Goal: Check status: Check status

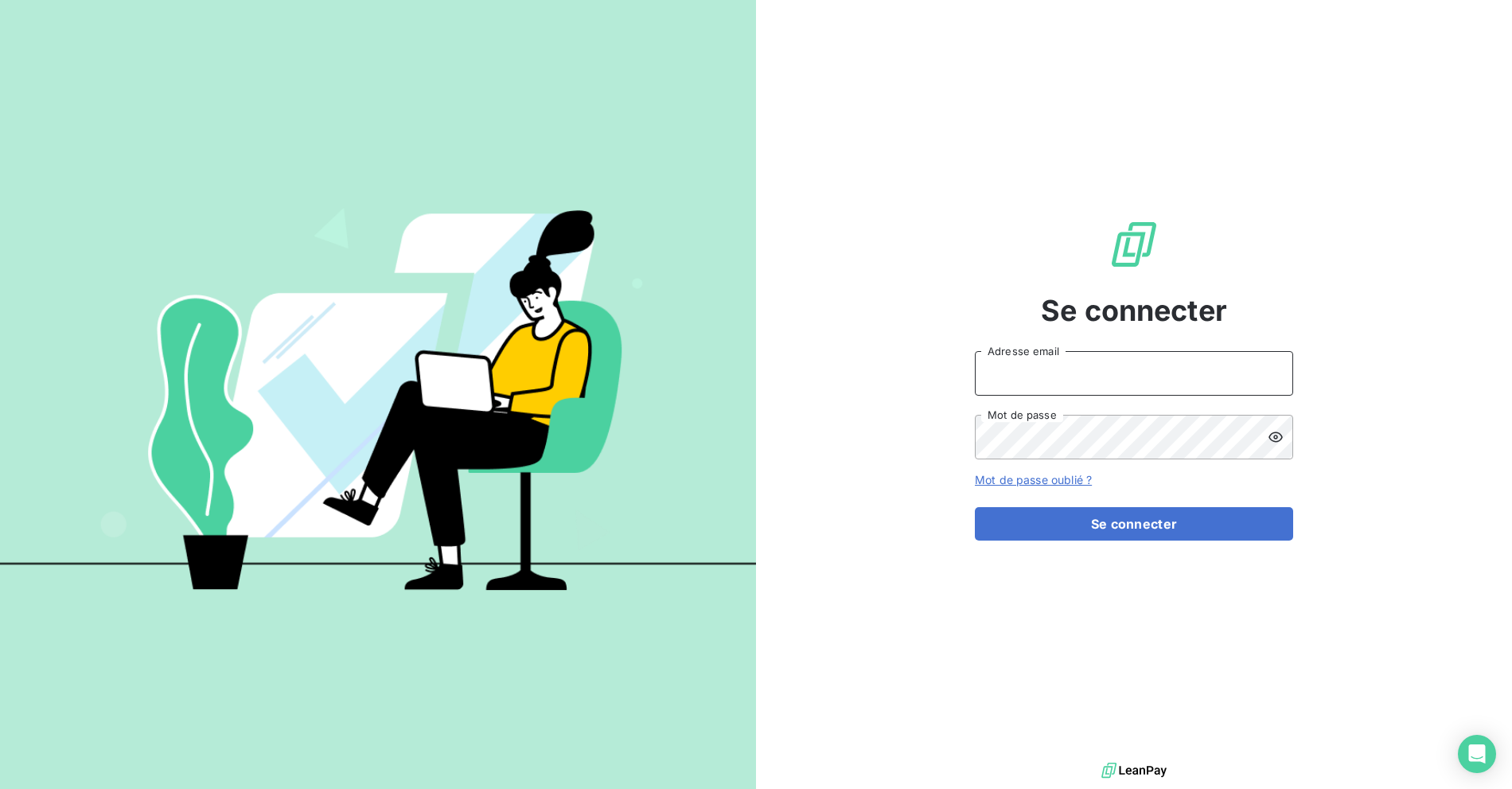
click at [1110, 372] on input "Adresse email" at bounding box center [1134, 373] width 318 height 44
type input "billing@slimpay.com"
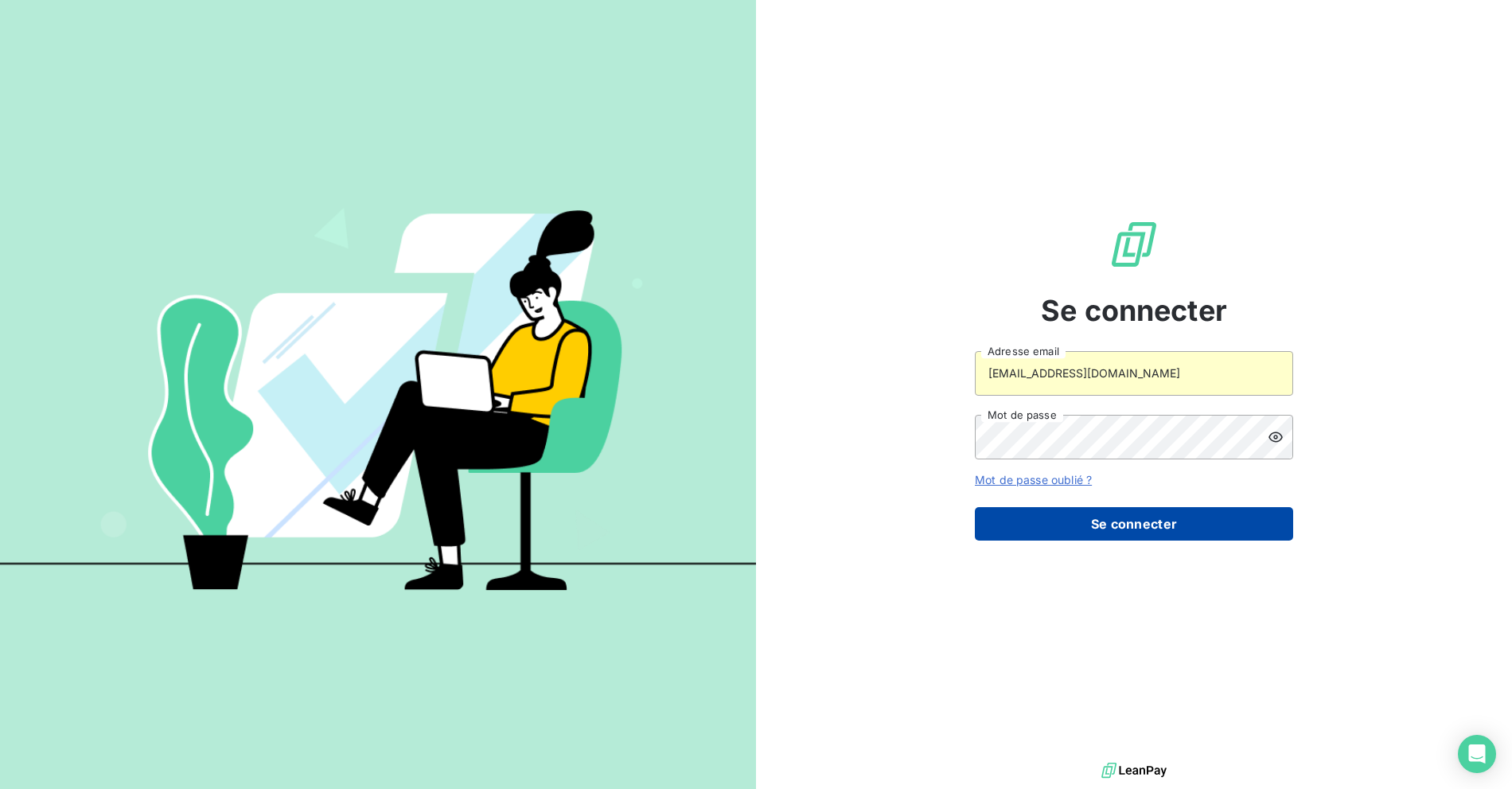
click at [1052, 520] on button "Se connecter" at bounding box center [1134, 523] width 318 height 33
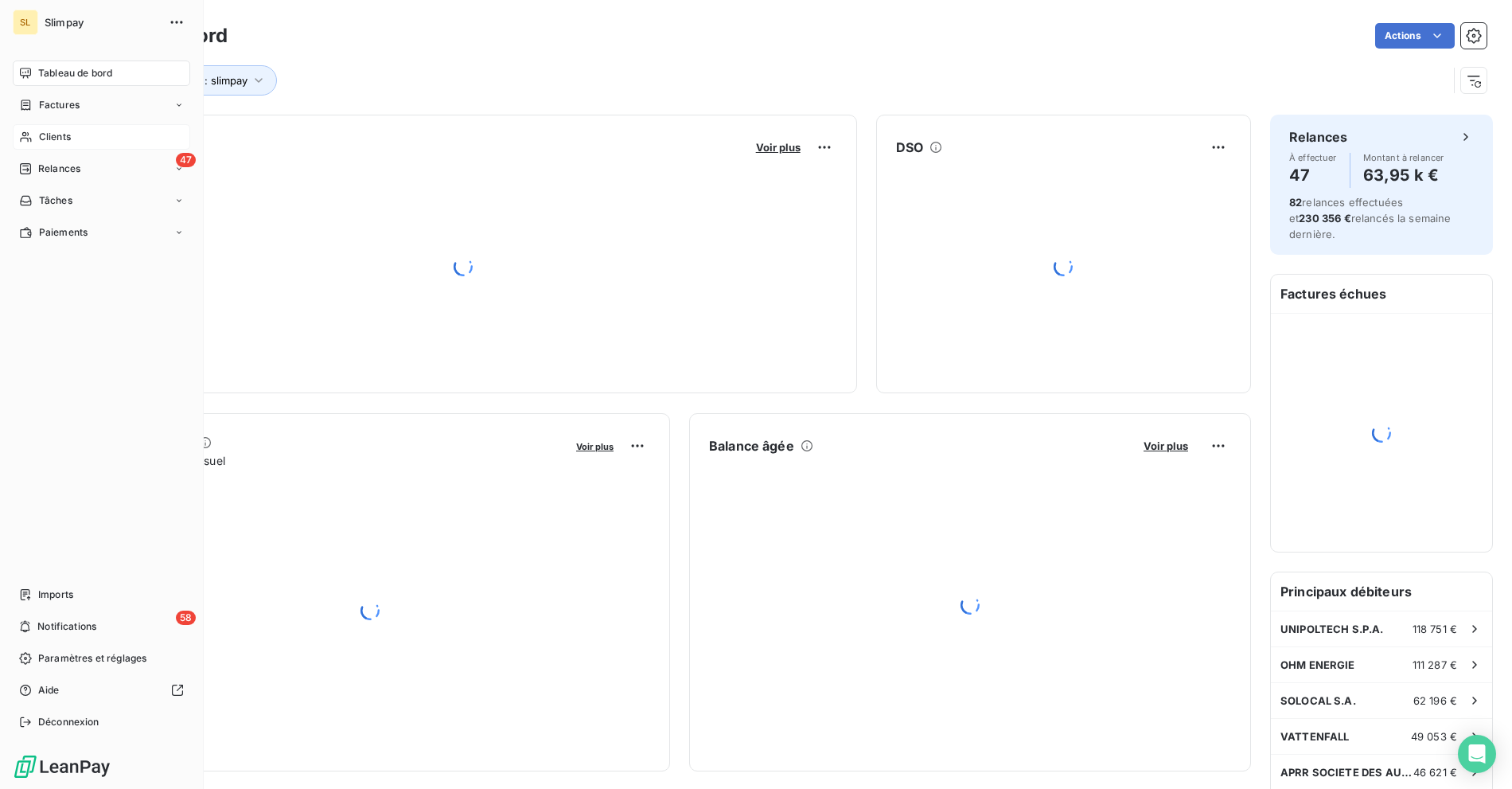
click at [34, 130] on div "Clients" at bounding box center [101, 137] width 178 height 26
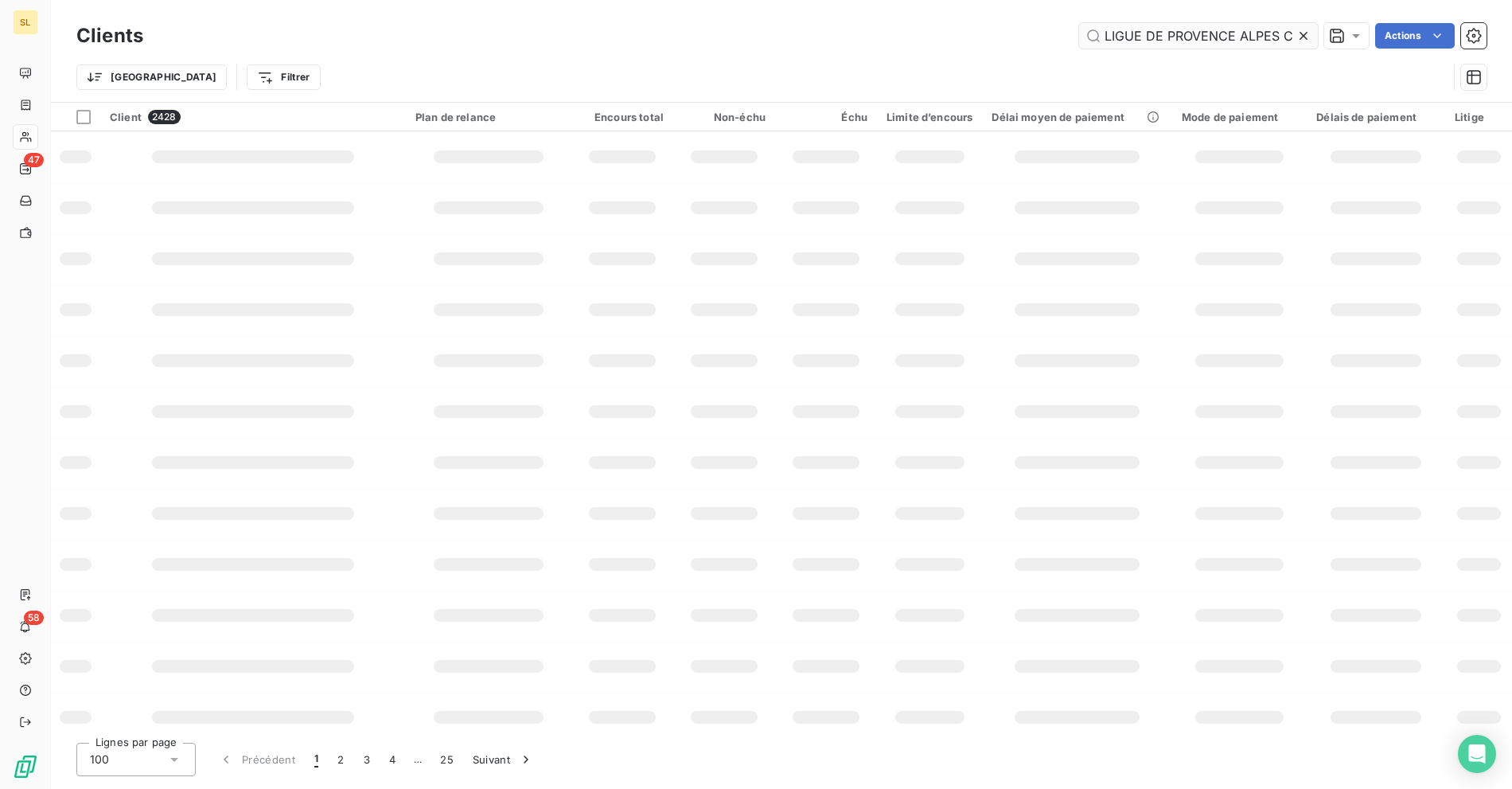
scroll to position [0, 156]
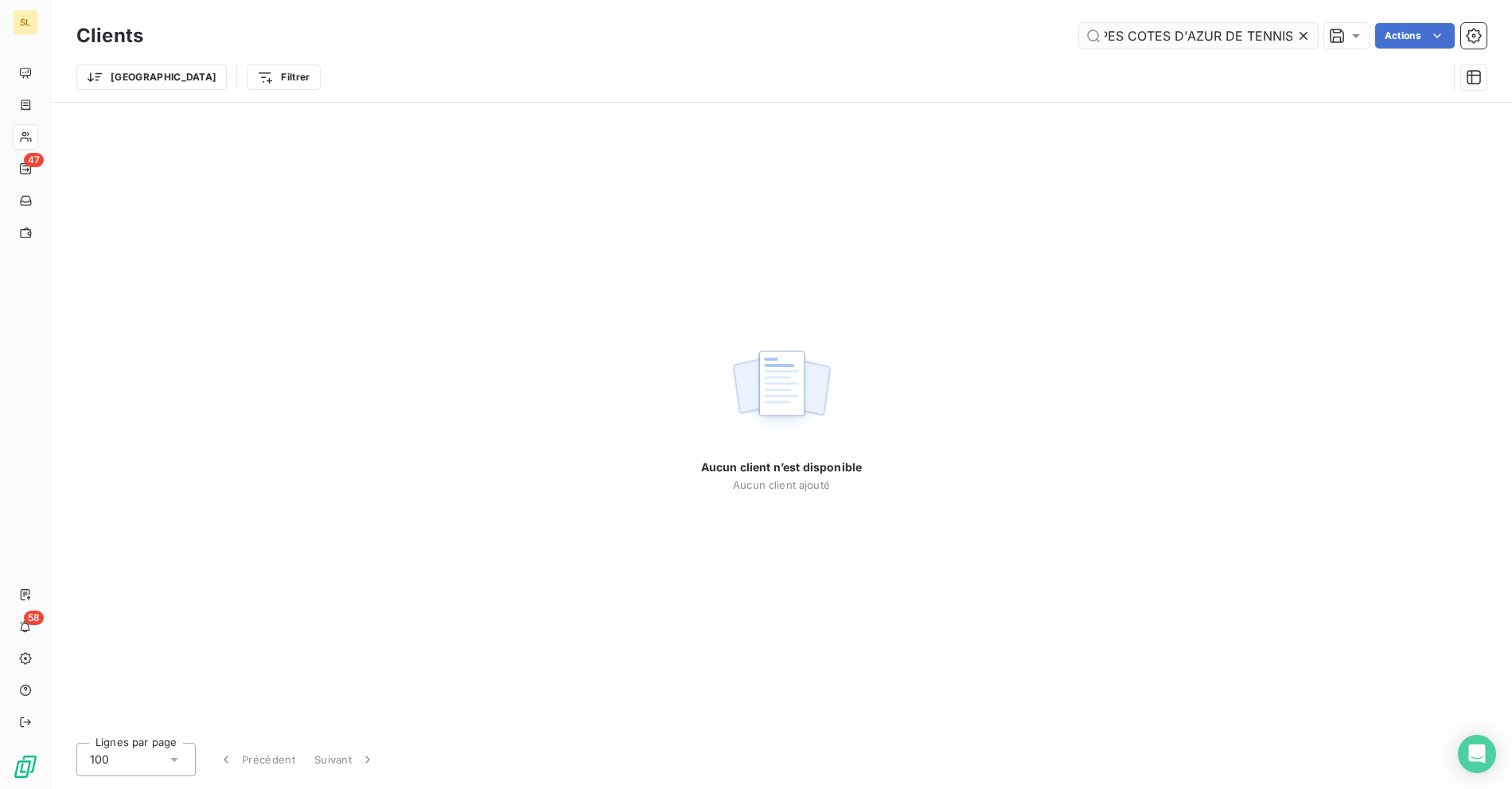
click at [1198, 38] on input "LIGUE DE PROVENCE ALPES COTES D'AZUR DE TENNIS" at bounding box center [1198, 36] width 239 height 26
drag, startPoint x: 1232, startPoint y: 37, endPoint x: 1244, endPoint y: 37, distance: 12.0
click at [1232, 37] on input "LIGUE DE PROVENCE ALPES COTES D'AZUR DE TENNIS" at bounding box center [1198, 36] width 239 height 26
click at [1141, 31] on input "LIGUE DE PROVENCE ALPES COTES D'AZUR DE TENNIS" at bounding box center [1198, 36] width 239 height 26
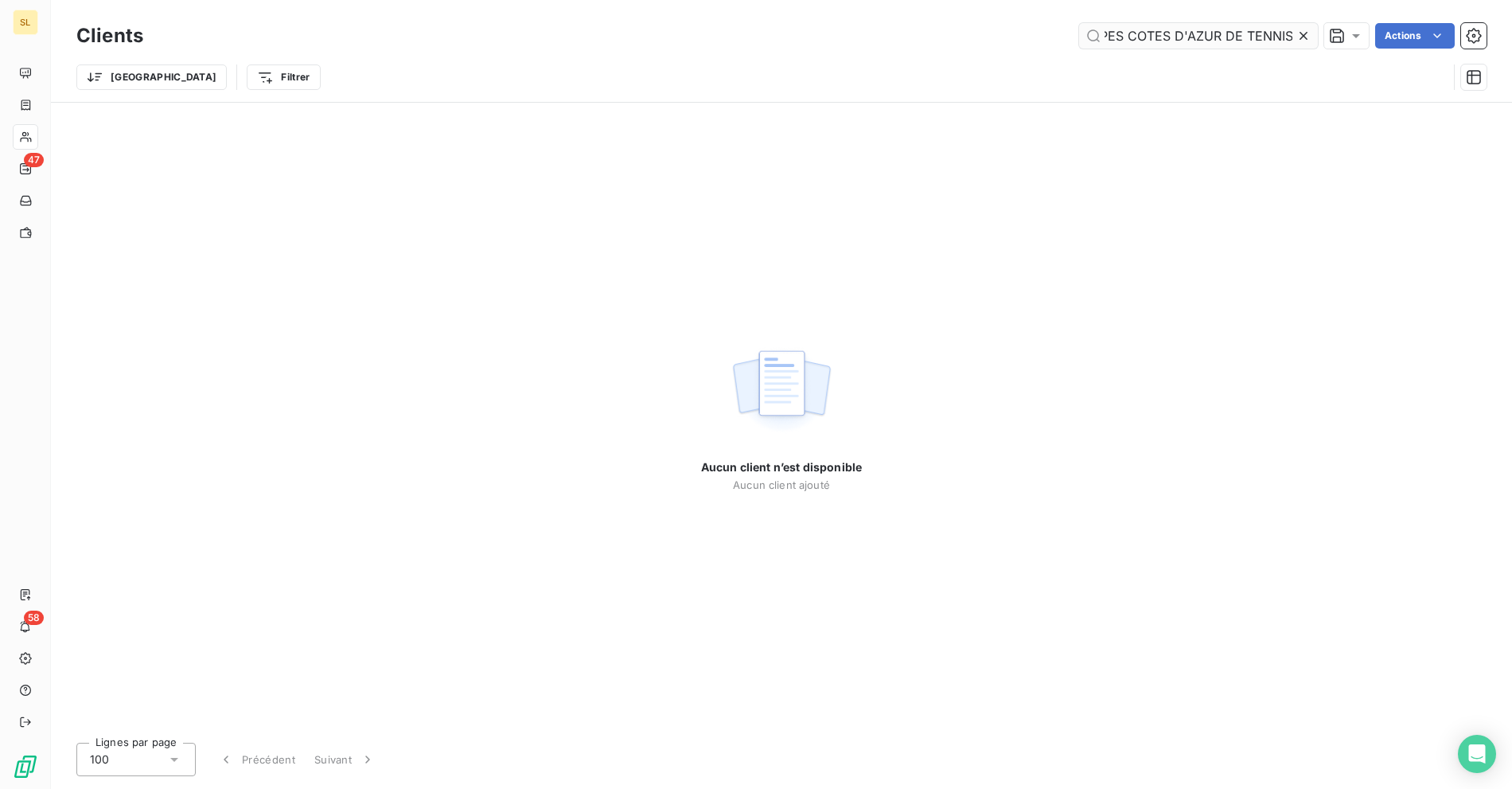
click at [1219, 37] on input "LIGUE DE PROVENCE ALPES COTES D'AZUR DE TENNIS" at bounding box center [1198, 36] width 239 height 26
click at [1213, 37] on input "LIGUE DE PROVENCE ALPES COTES D'AZUR DE TENNIS" at bounding box center [1198, 36] width 239 height 26
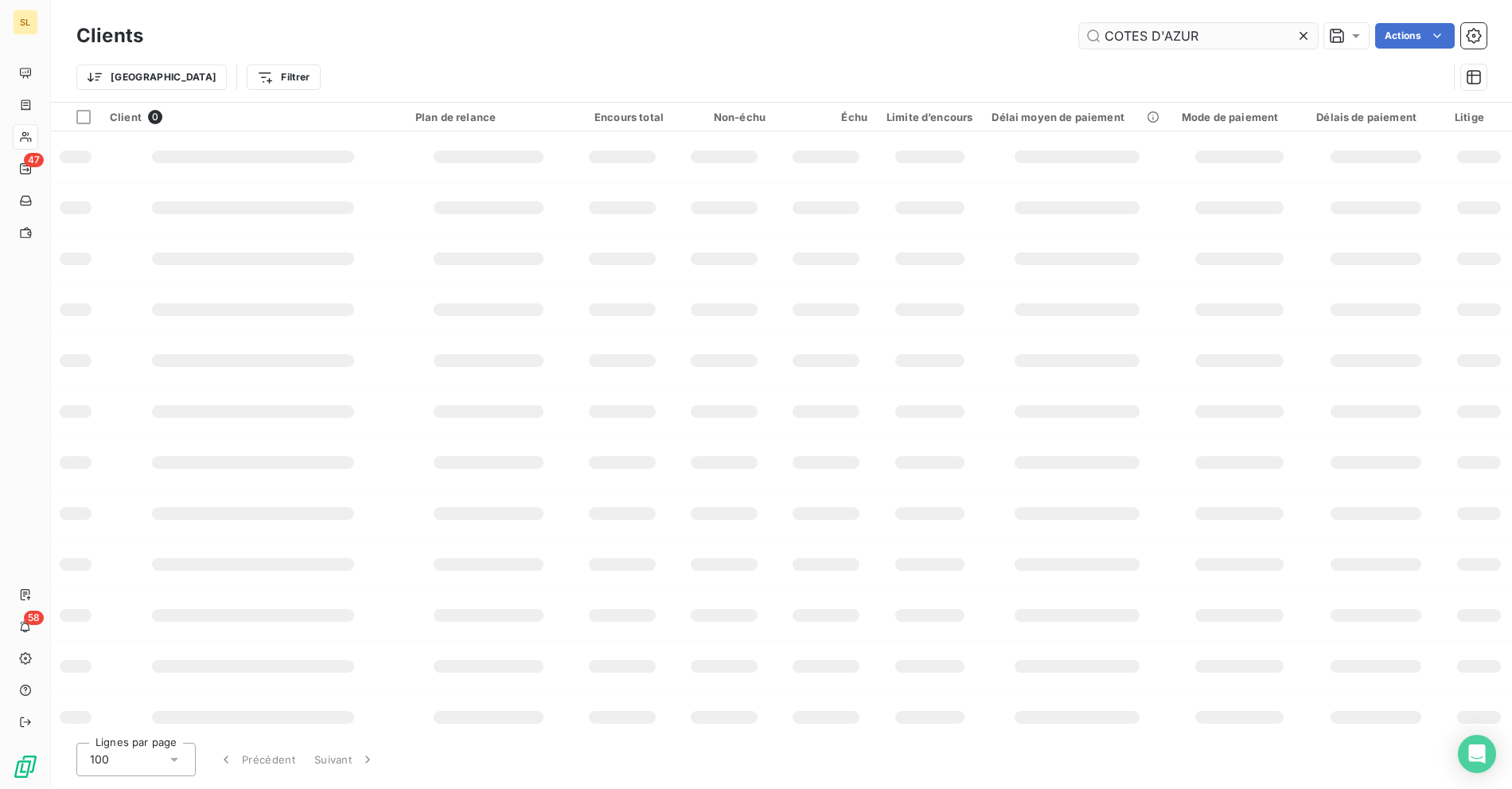
scroll to position [0, 0]
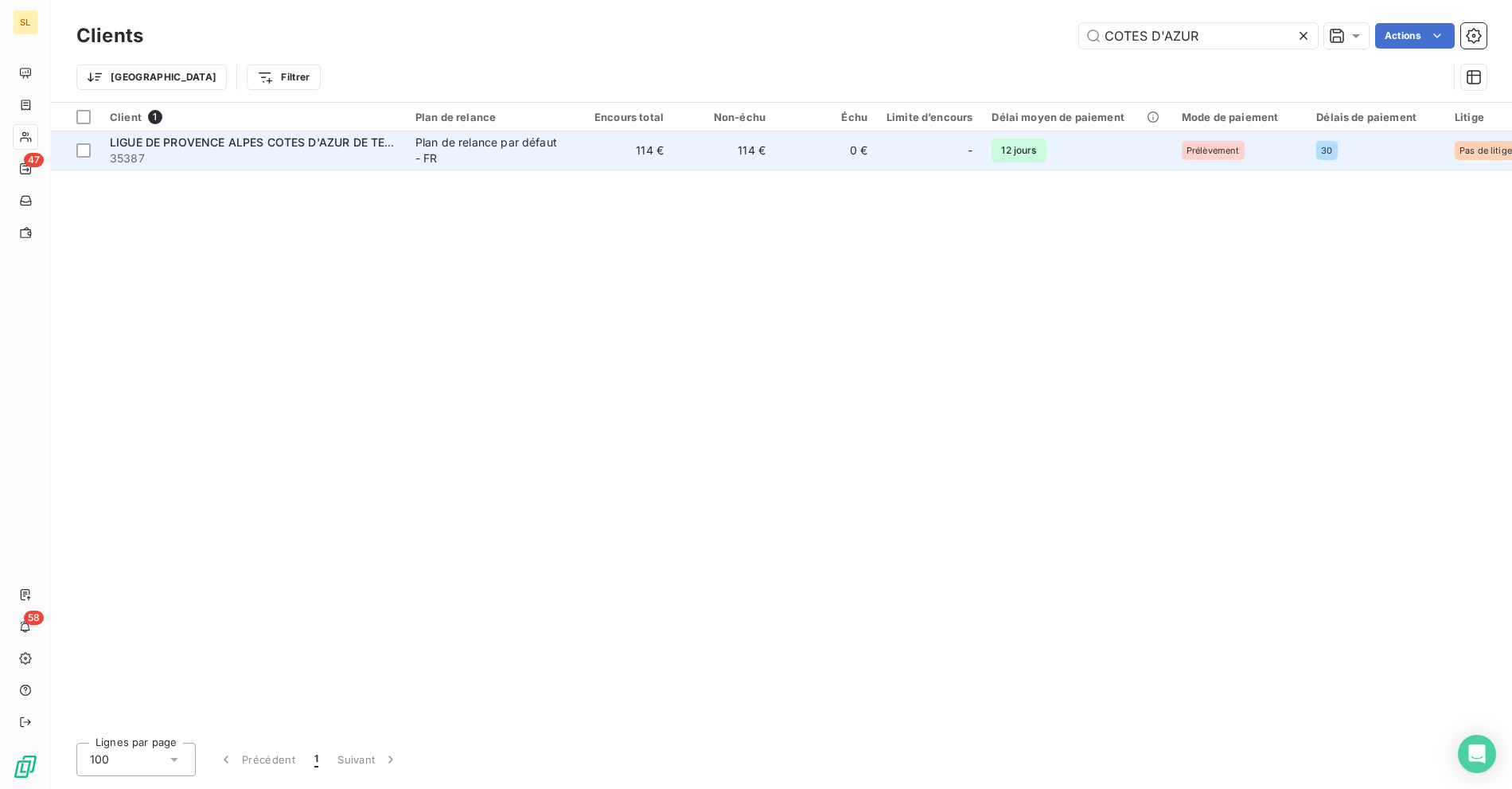
type input "COTES D'AZUR"
click at [424, 142] on div "Plan de relance par défaut - FR" at bounding box center [488, 150] width 146 height 31
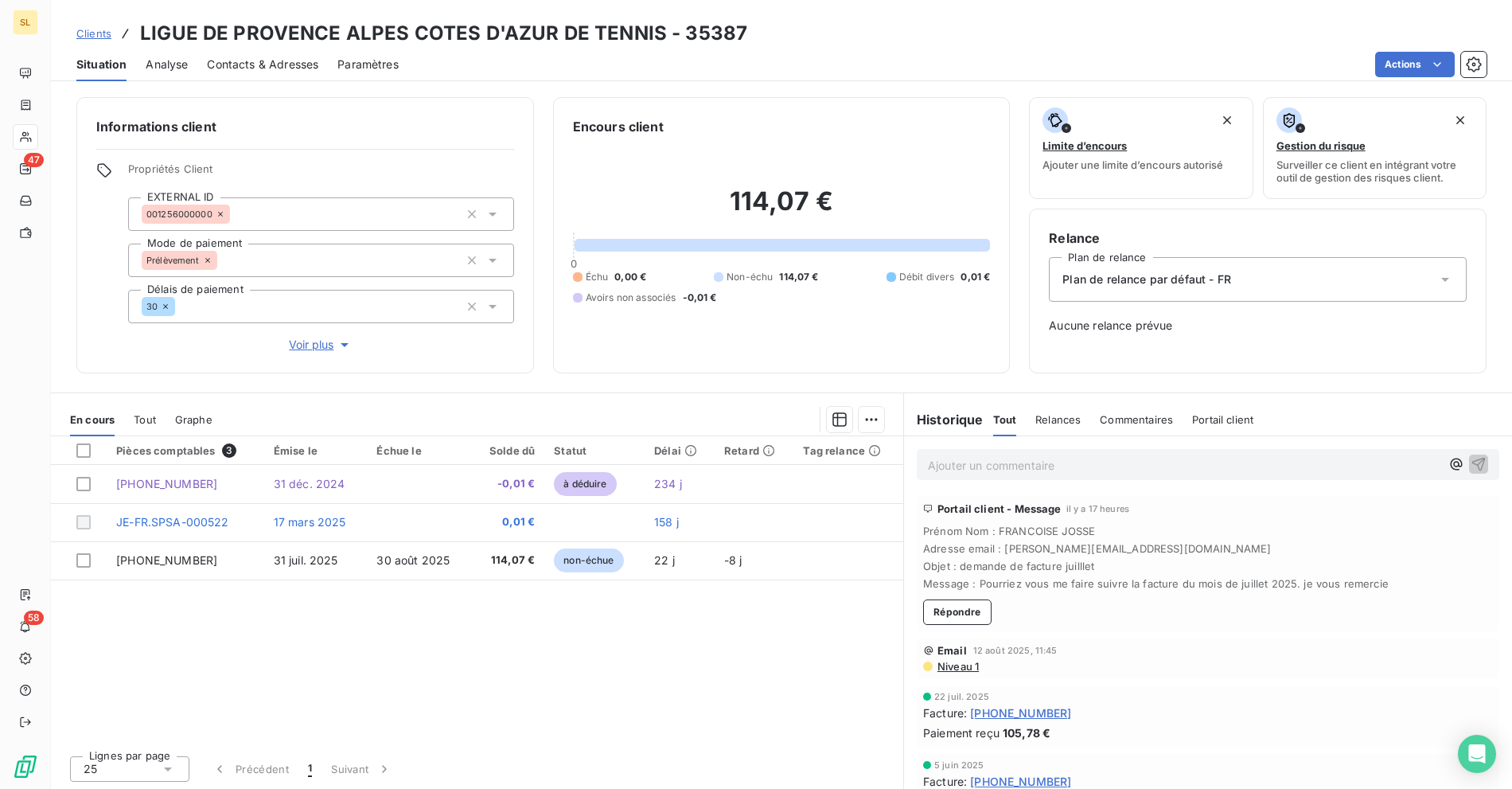
drag, startPoint x: 530, startPoint y: 45, endPoint x: 94, endPoint y: 49, distance: 436.0
click at [526, 45] on h3 "LIGUE DE PROVENCE ALPES COTES D'AZUR DE TENNIS - 35387" at bounding box center [444, 33] width 608 height 29
click at [93, 40] on span "Clients" at bounding box center [94, 33] width 35 height 13
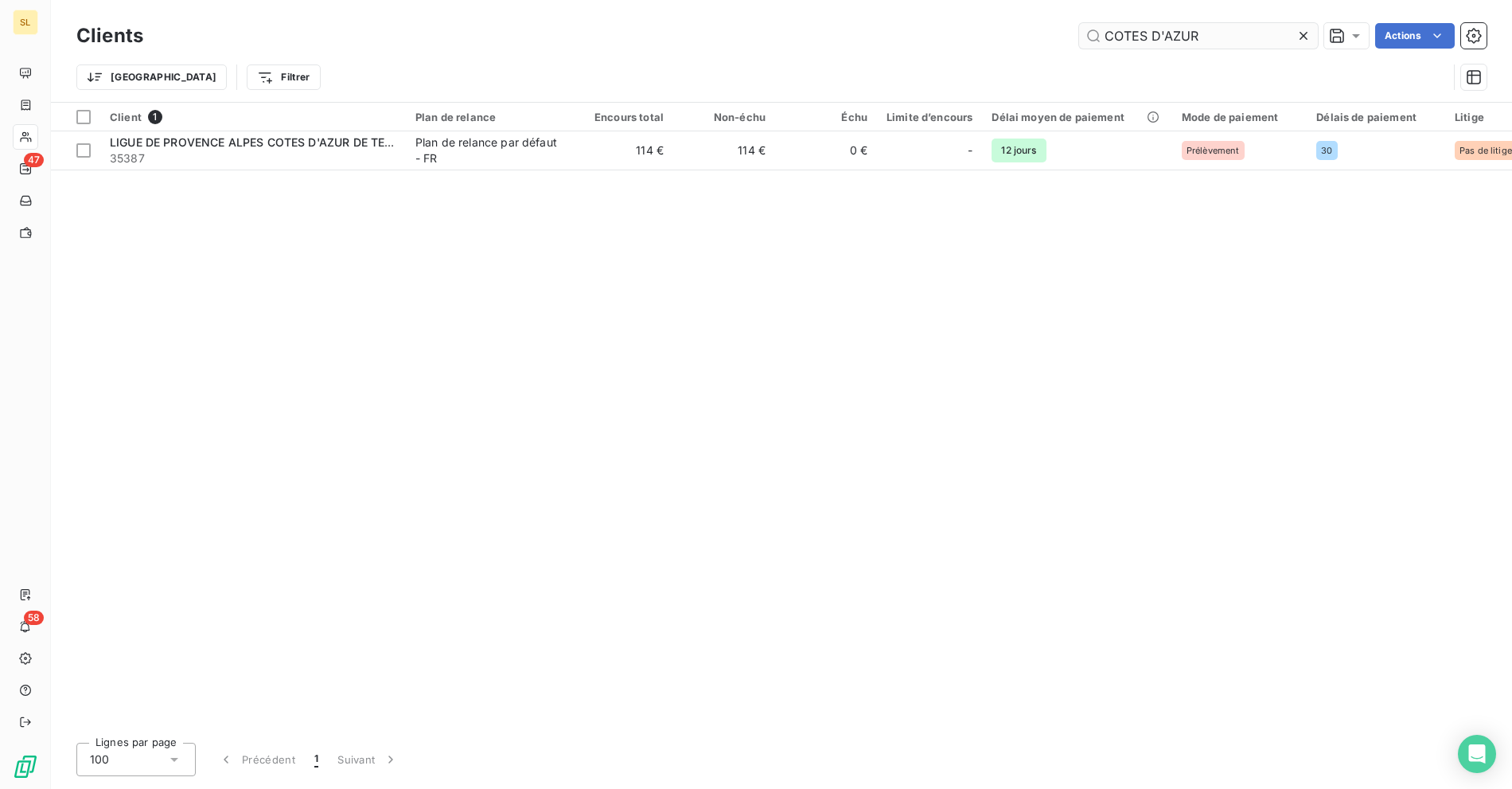
click at [1110, 38] on input "COTES D'AZUR" at bounding box center [1198, 36] width 239 height 26
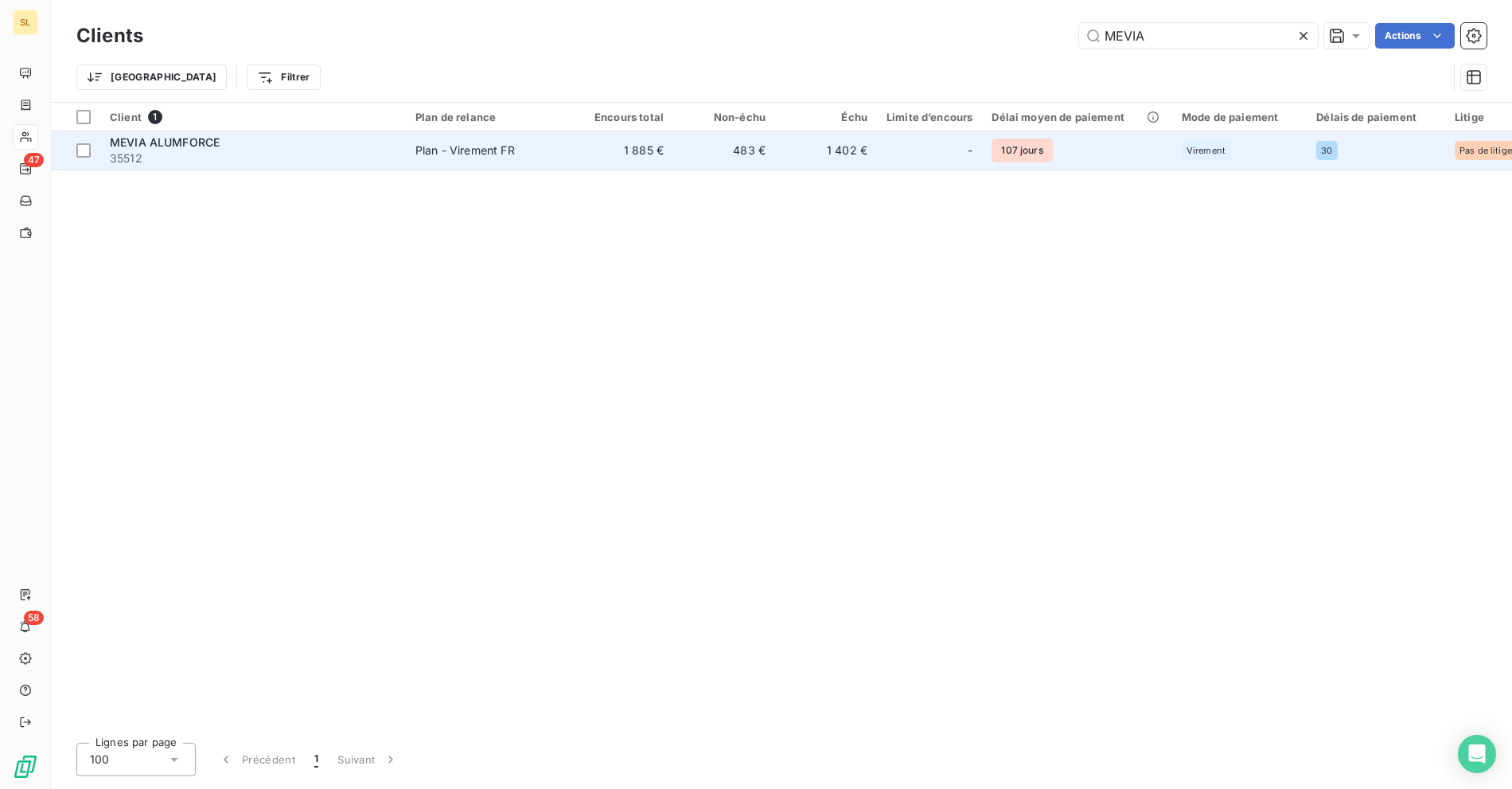
type input "MEVIA"
click at [276, 143] on div "MEVIA ALUMFORCE" at bounding box center [253, 142] width 287 height 16
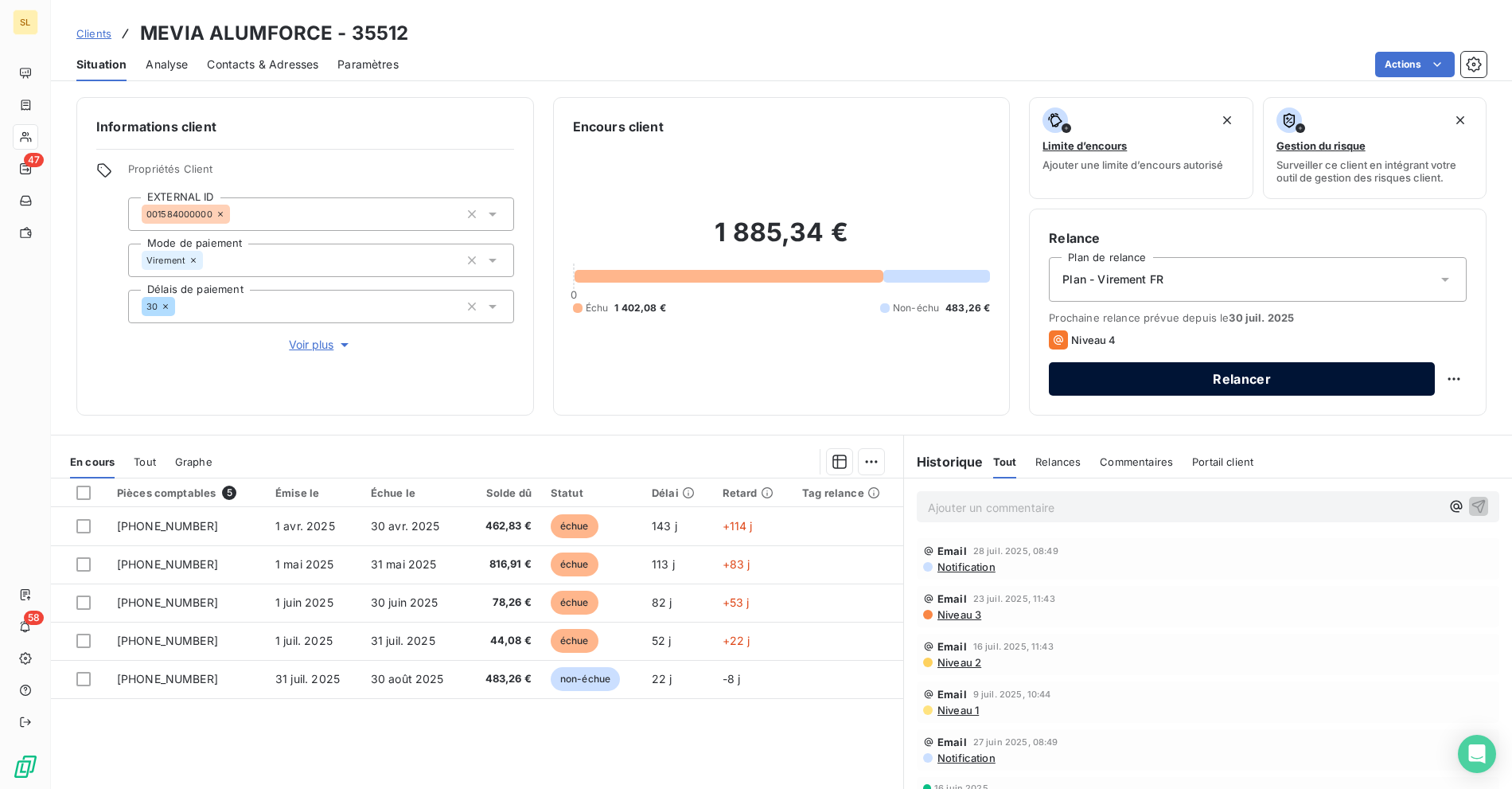
click at [1204, 384] on button "Relancer" at bounding box center [1241, 378] width 386 height 33
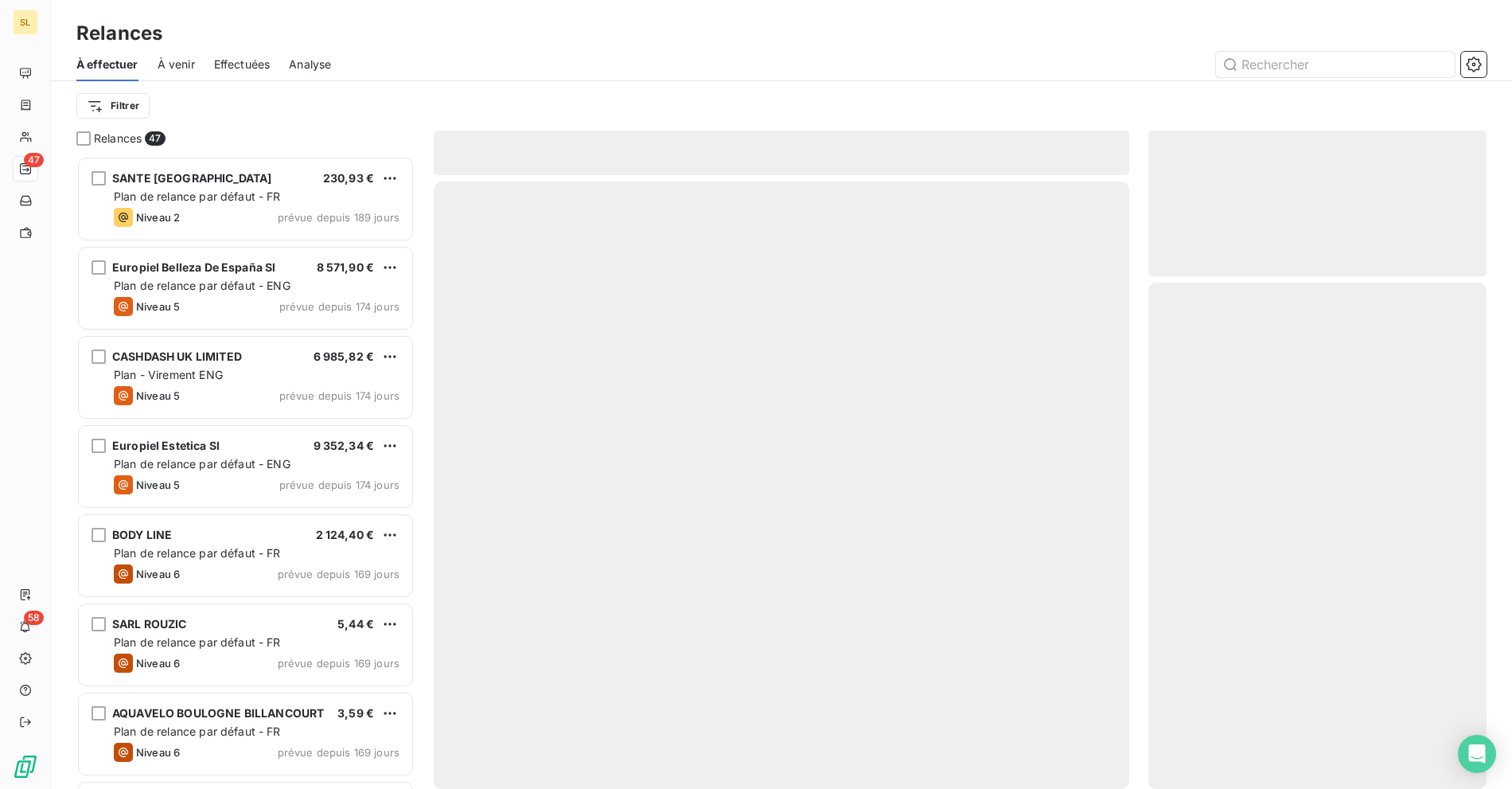
scroll to position [620, 325]
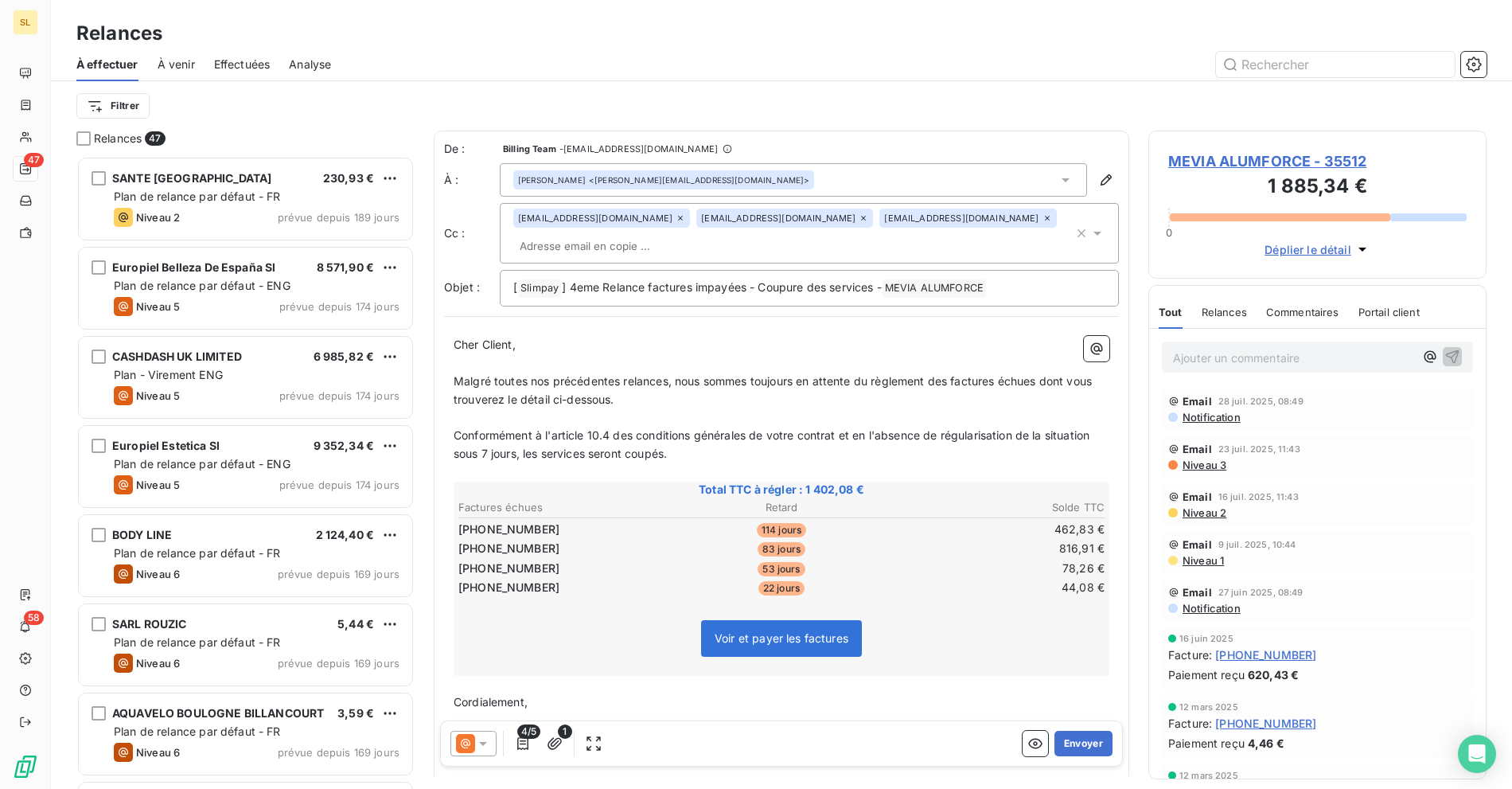
click at [556, 354] on p "﻿" at bounding box center [781, 363] width 656 height 19
click at [603, 374] on span "Malgré toutes nos précédentes relances, nous sommes toujours en attente du règl…" at bounding box center [774, 390] width 642 height 31
click at [631, 409] on p "﻿" at bounding box center [781, 418] width 656 height 19
click at [587, 280] on span "] 4eme Relance factures impayées - Coupure des services -" at bounding box center [722, 287] width 320 height 14
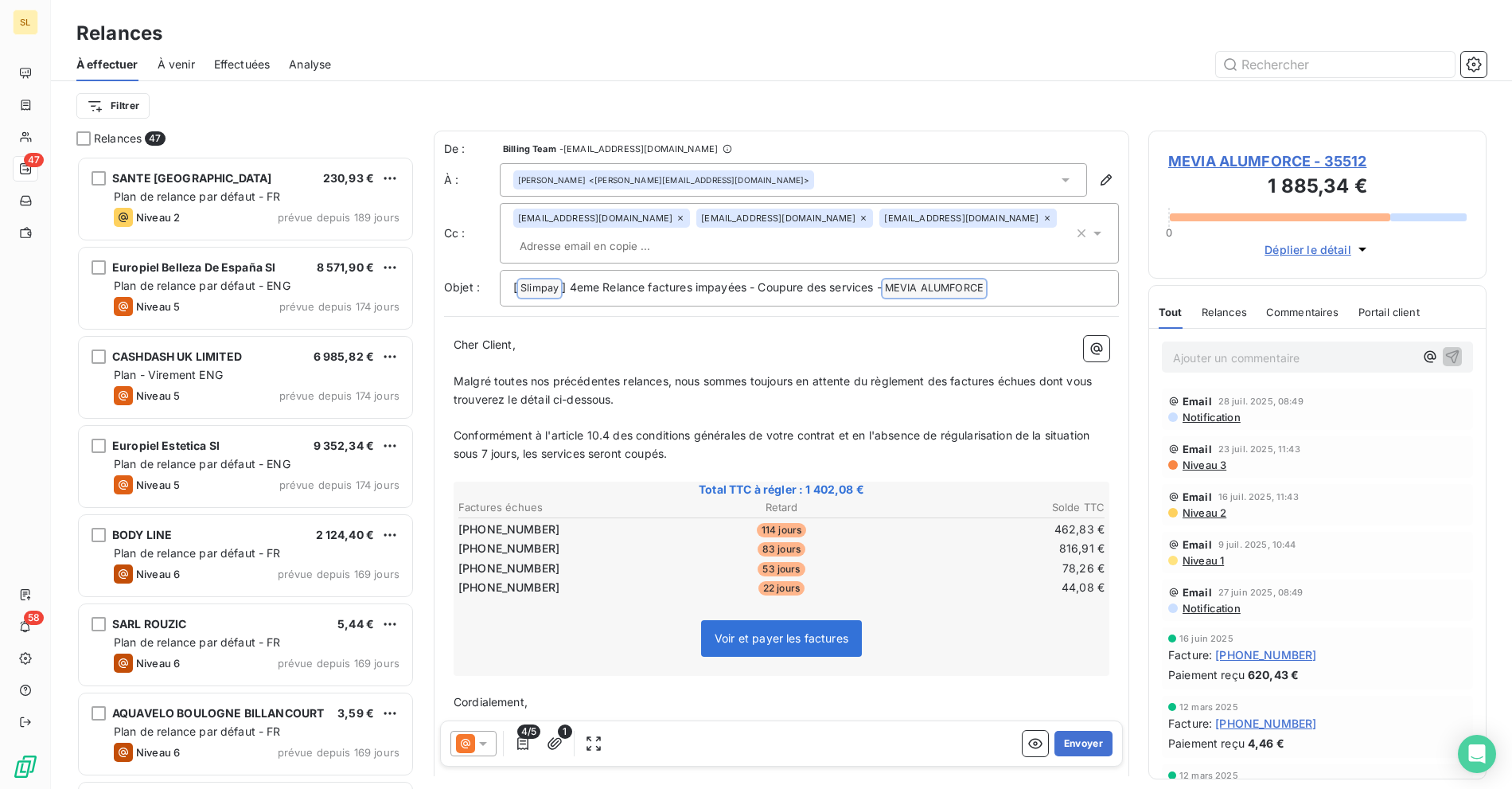
click at [558, 374] on span "Malgré toutes nos précédentes relances, nous sommes toujours en attente du règl…" at bounding box center [774, 390] width 642 height 31
click at [685, 428] on span "Conformément à l'article 10.4 des conditions générales de votre contrat et en l…" at bounding box center [773, 443] width 639 height 31
drag, startPoint x: 659, startPoint y: 429, endPoint x: 684, endPoint y: 432, distance: 25.2
click at [659, 428] on span "Conformément à l'article 10.4 des conditions générales de votre contrat et en l…" at bounding box center [773, 443] width 639 height 31
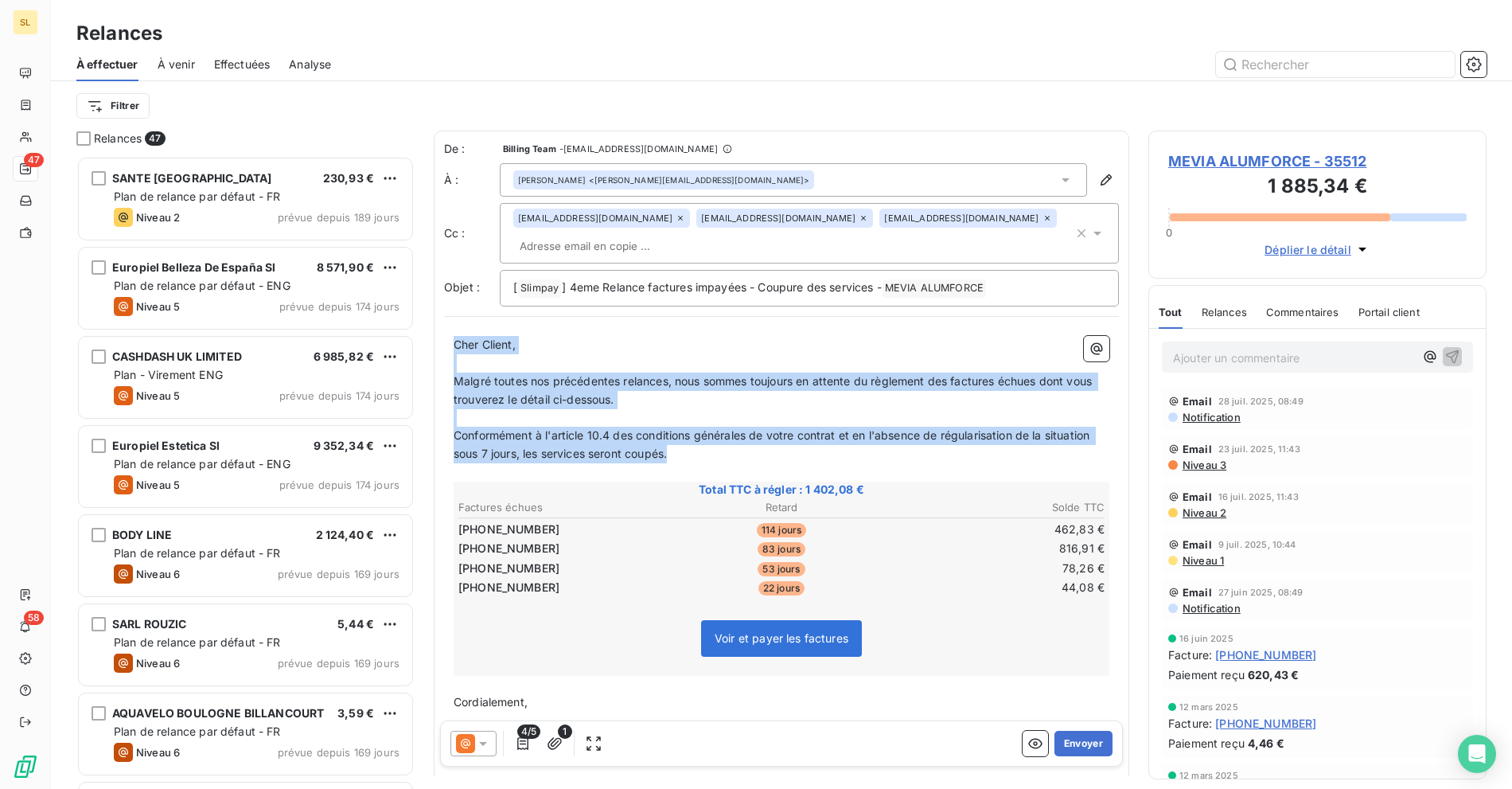
drag, startPoint x: 709, startPoint y: 428, endPoint x: 457, endPoint y: 278, distance: 293.3
click at [457, 278] on div "De : Billing Team - rappels@leanpay.io À : Blanc Frédéric <frederic.blanc@mevia…" at bounding box center [781, 458] width 695 height 656
copy div "Cher Client, ﻿ Malgré toutes nos précédentes relances, nous sommes toujours en …"
click at [670, 374] on span "Malgré toutes nos précédentes relances, nous sommes toujours en attente du règl…" at bounding box center [774, 390] width 642 height 31
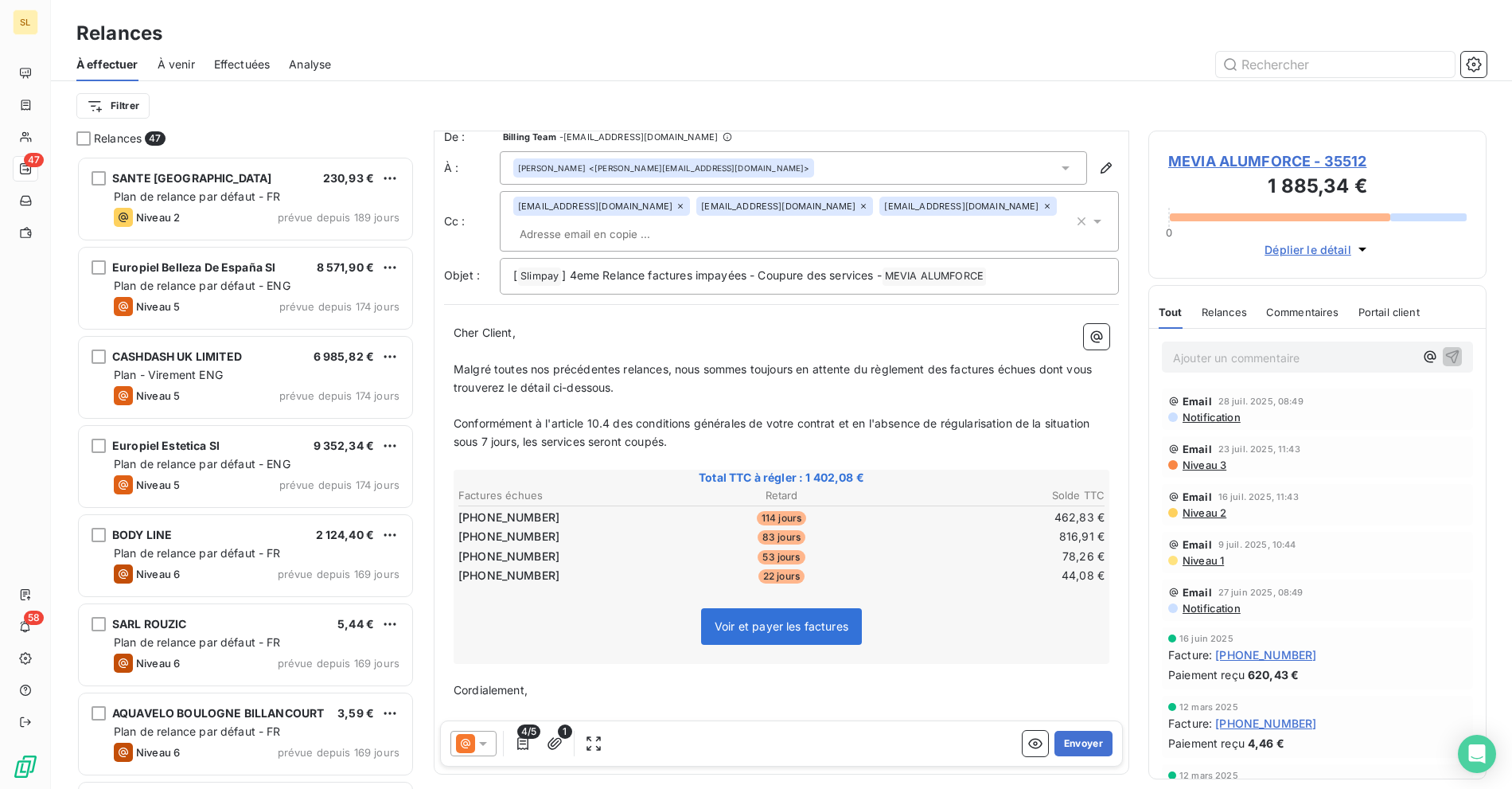
scroll to position [46, 0]
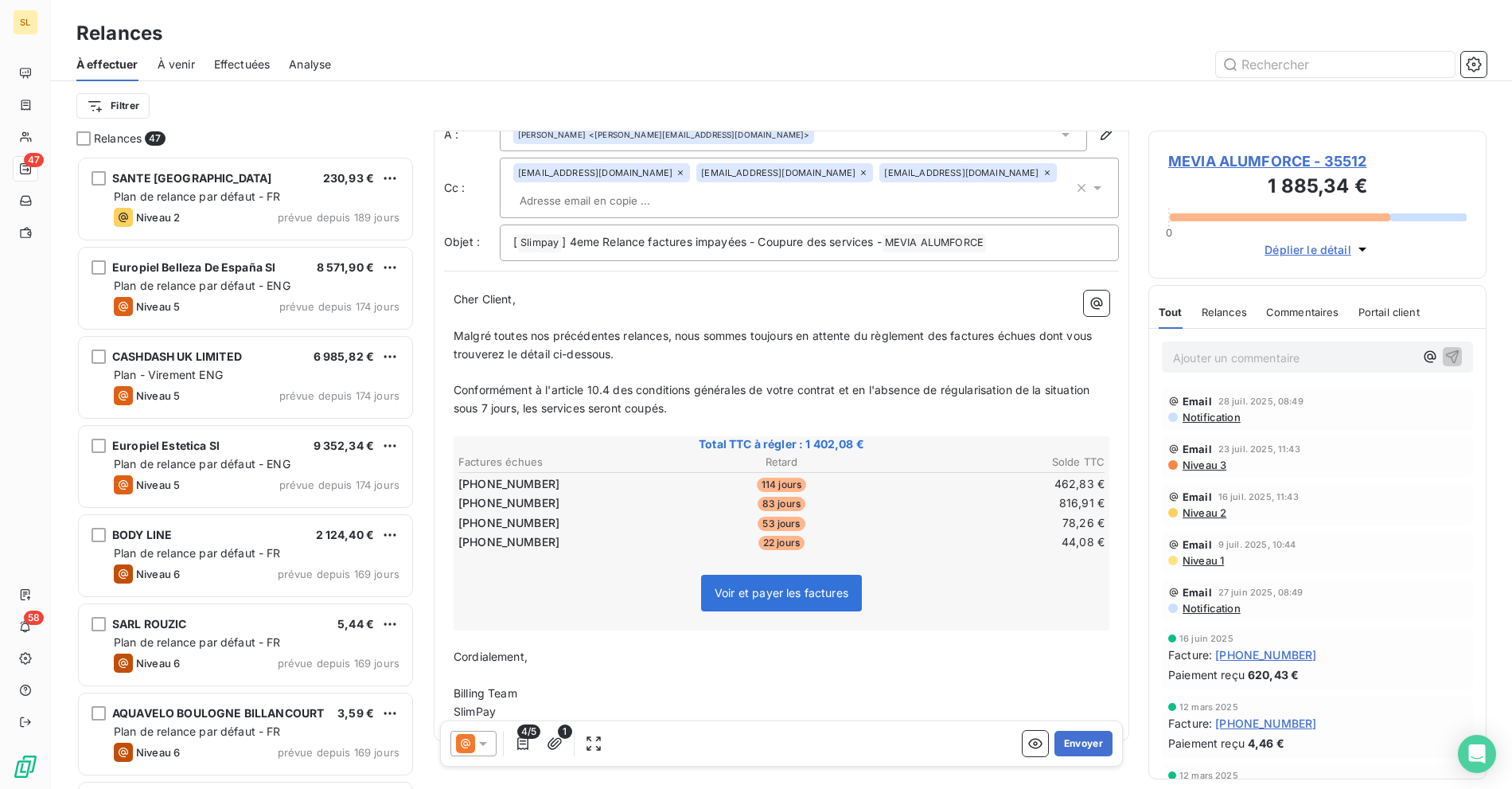
click at [708, 363] on p "﻿" at bounding box center [781, 372] width 656 height 19
click at [747, 381] on p "Conformément à l'article 10.4 des conditions générales de votre contrat et en l…" at bounding box center [781, 399] width 656 height 37
drag, startPoint x: 554, startPoint y: 518, endPoint x: 478, endPoint y: 483, distance: 83.7
click at [478, 483] on tbody "25-03-0110963 114 jours 462,83 € 25-04-0112163 83 jours 816,91 € 25-05-0113379 …" at bounding box center [781, 511] width 648 height 79
click at [556, 388] on p "Conformément à l'article 10.4 des conditions générales de votre contrat et en l…" at bounding box center [781, 399] width 656 height 37
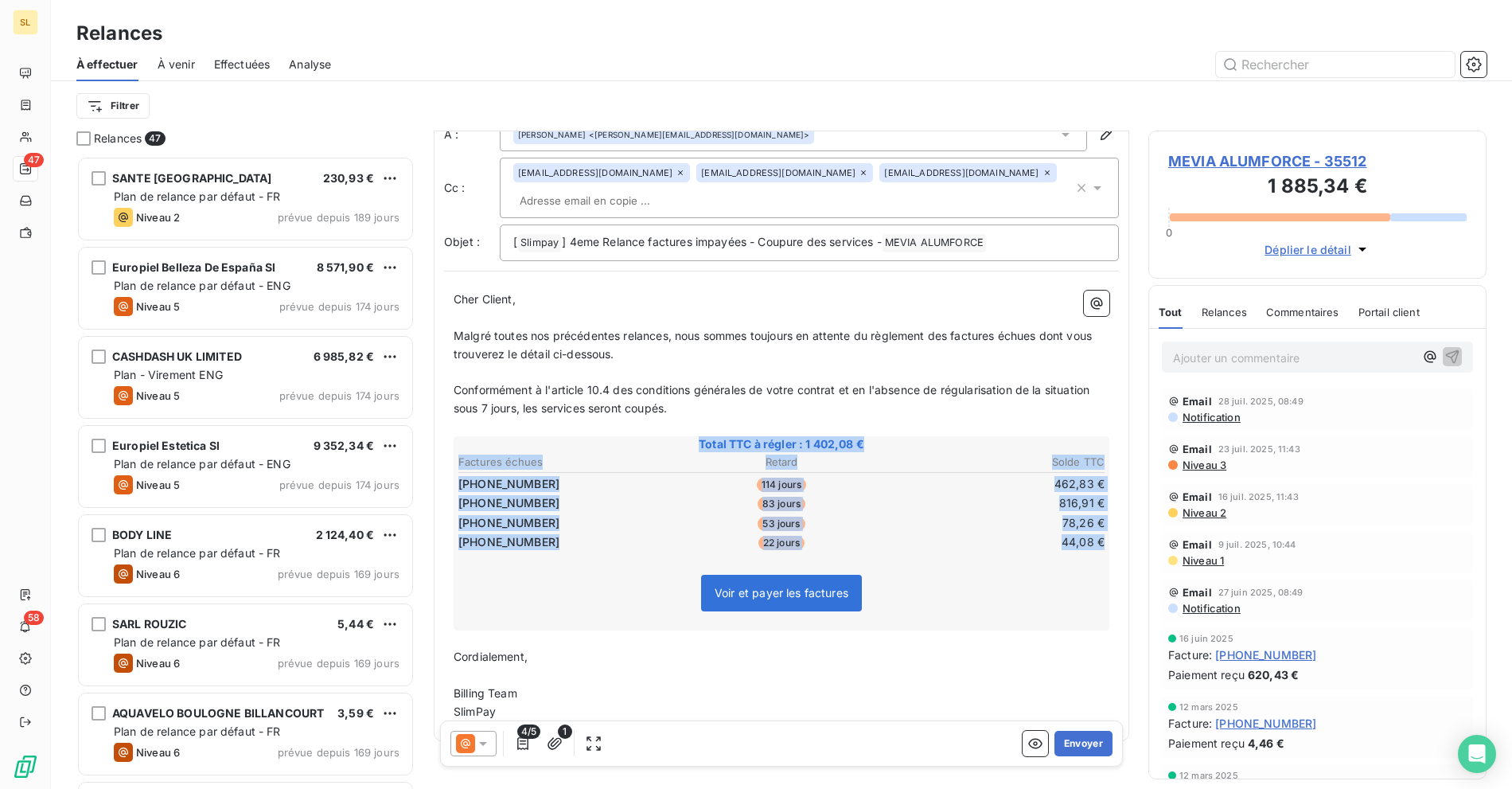
drag, startPoint x: 671, startPoint y: 414, endPoint x: 1091, endPoint y: 520, distance: 433.2
click at [1091, 520] on div "Total TTC à régler : 1 402,08 € Factures échues Retard Solde TTC 25-03-0110963 …" at bounding box center [781, 533] width 656 height 194
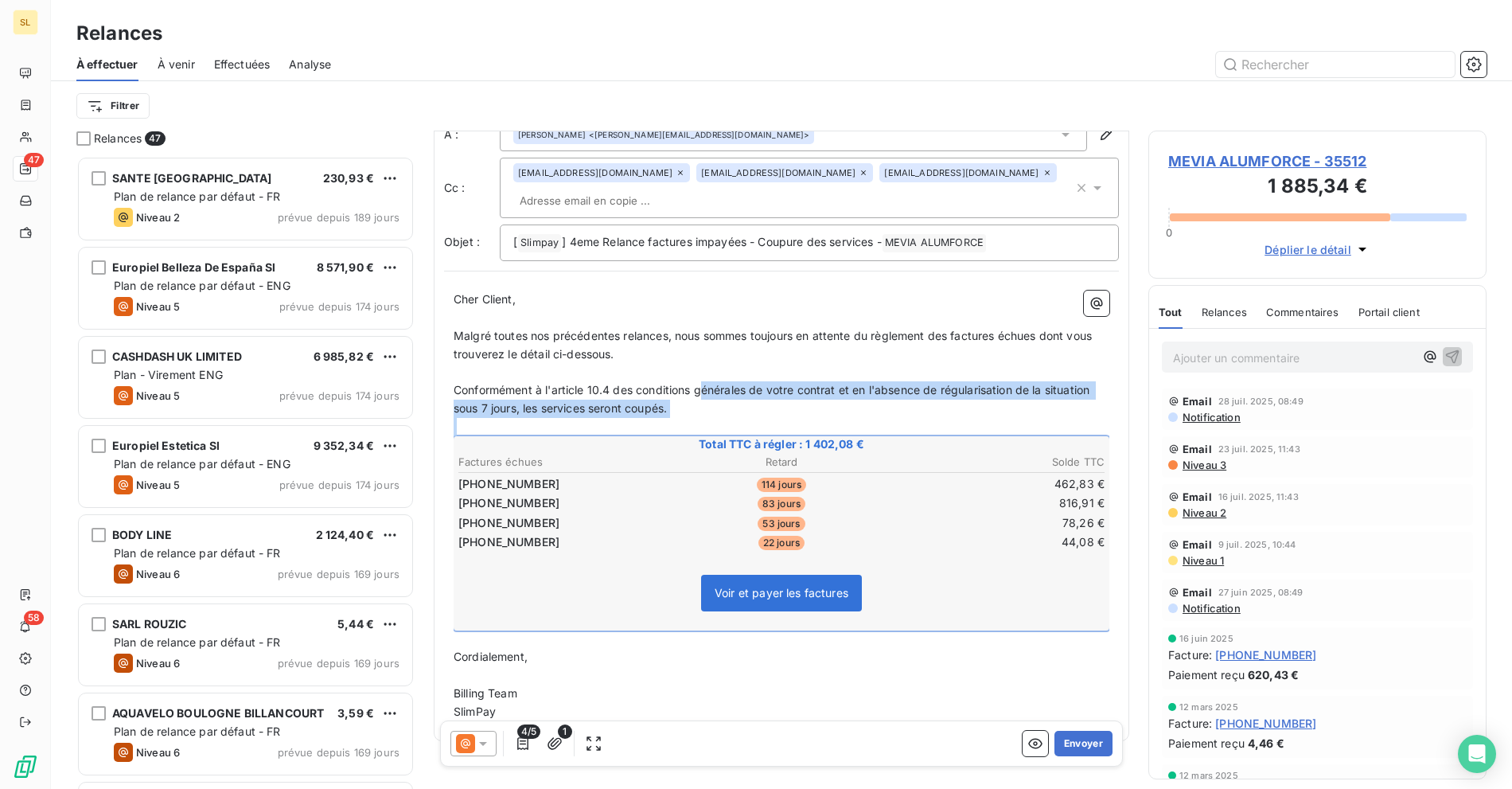
drag, startPoint x: 705, startPoint y: 358, endPoint x: 858, endPoint y: 547, distance: 243.2
click at [858, 547] on div "Cher Client, ﻿ Malgré toutes nos précédentes relances, nous sommes toujours en …" at bounding box center [781, 506] width 656 height 431
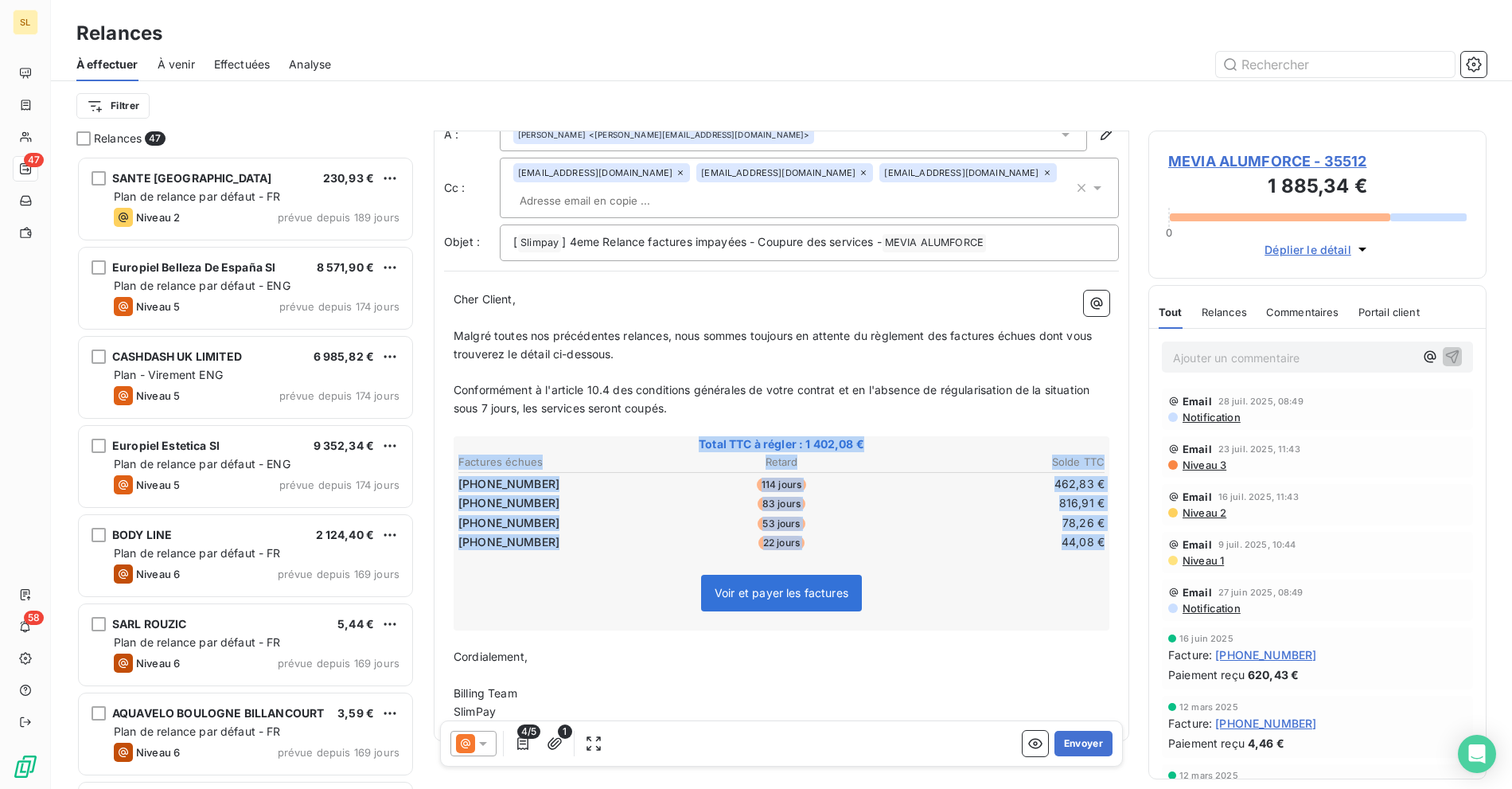
copy div "Total TTC à régler : 1 402,08 € Factures échues Retard Solde TTC 25-03-0110963 …"
drag, startPoint x: 842, startPoint y: 526, endPoint x: 586, endPoint y: 393, distance: 288.5
click at [586, 393] on div "Cher Client, ﻿ Malgré toutes nos précédentes relances, nous sommes toujours en …" at bounding box center [781, 506] width 656 height 431
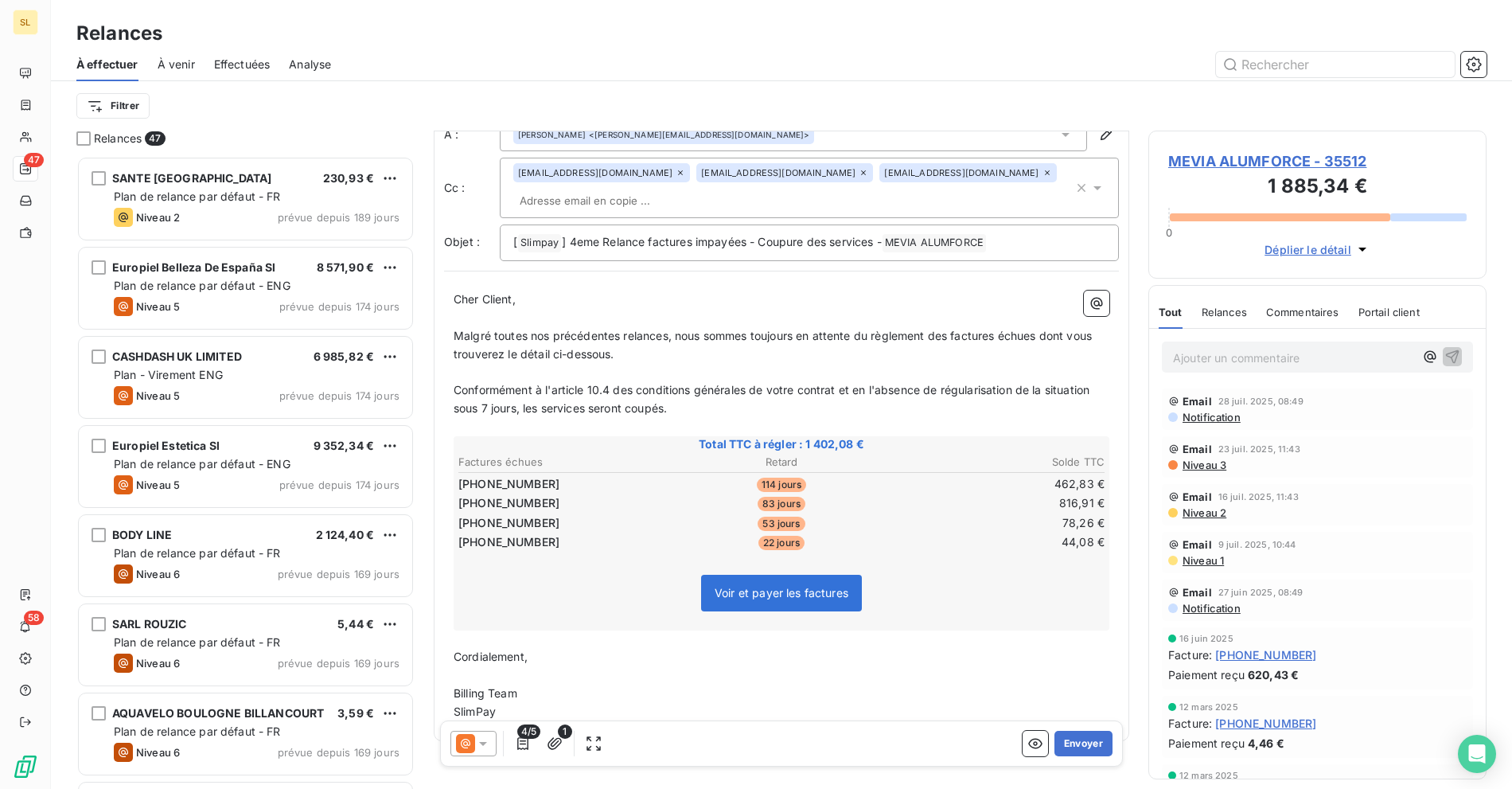
click at [625, 329] on span "Malgré toutes nos précédentes relances, nous sommes toujours en attente du règl…" at bounding box center [774, 344] width 642 height 31
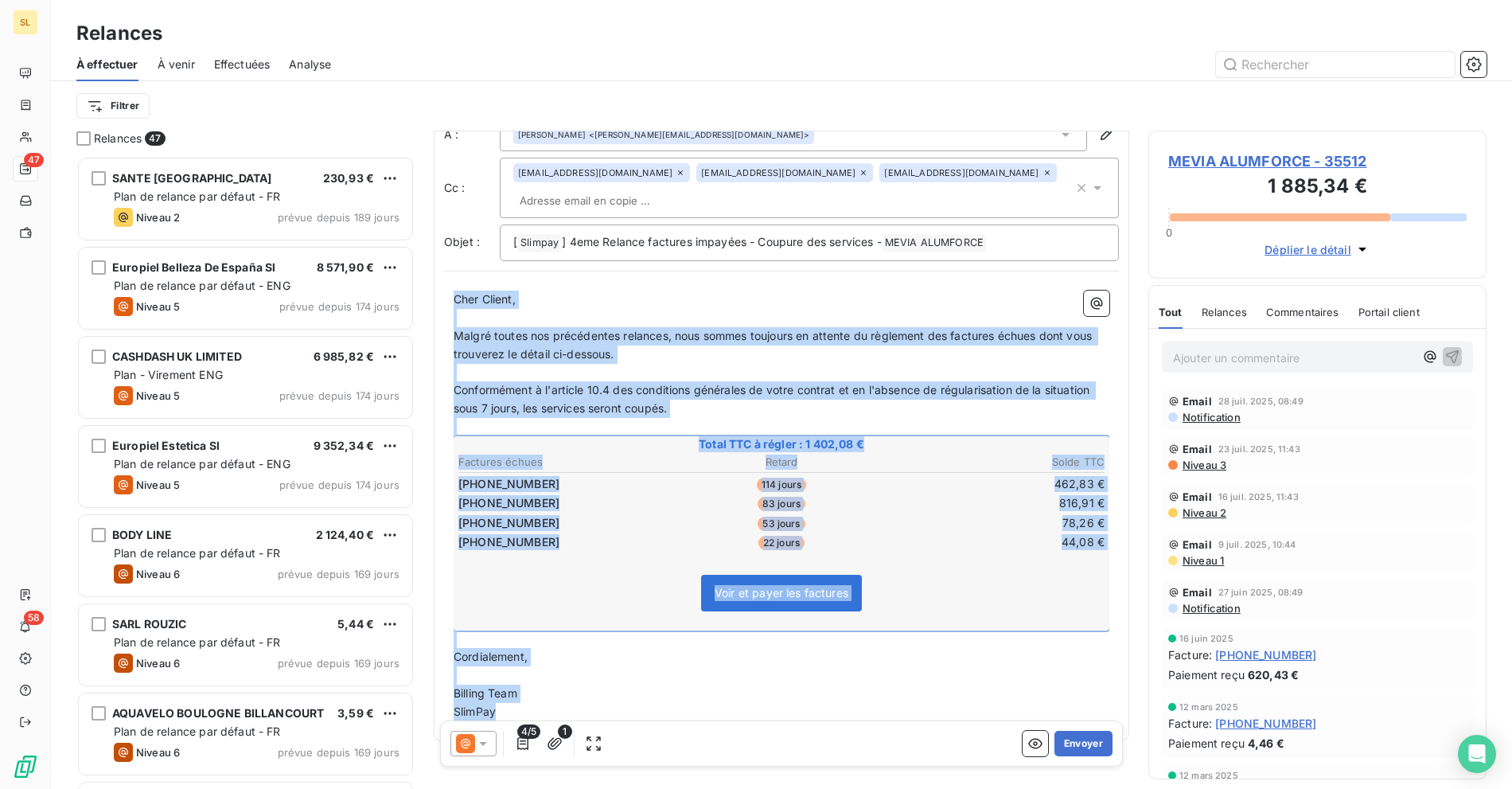
drag, startPoint x: 461, startPoint y: 289, endPoint x: 562, endPoint y: 696, distance: 419.3
click at [562, 696] on div "Cher Client, ﻿ Malgré toutes nos précédentes relances, nous sommes toujours en …" at bounding box center [781, 506] width 675 height 449
copy div "Cher Client, ﻿ Malgré toutes nos précédentes relances, nous sommes toujours en …"
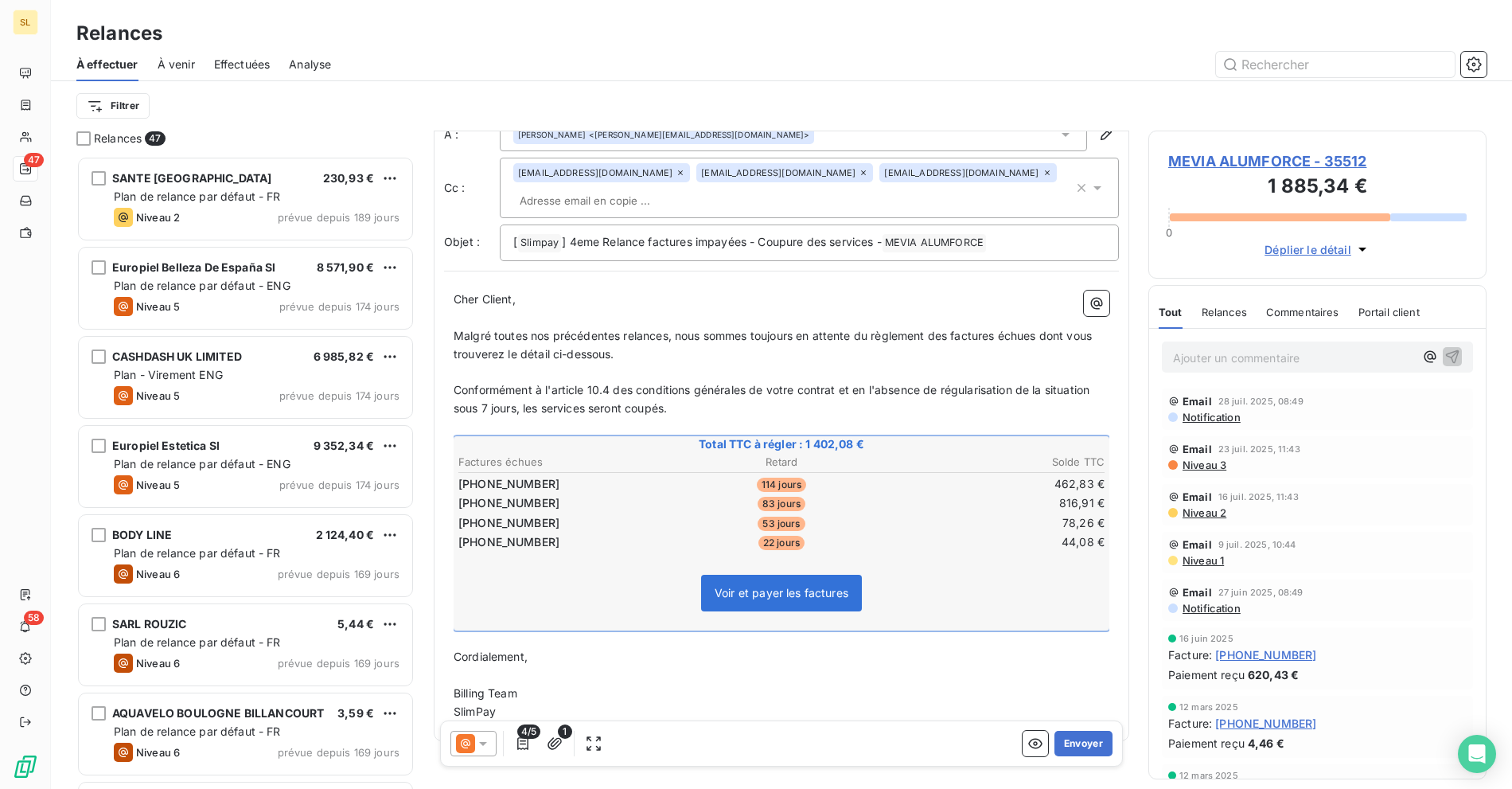
click at [834, 31] on div "Relances" at bounding box center [781, 33] width 1461 height 29
click at [1272, 163] on span "MEVIA ALUMFORCE - 35512" at bounding box center [1317, 161] width 299 height 21
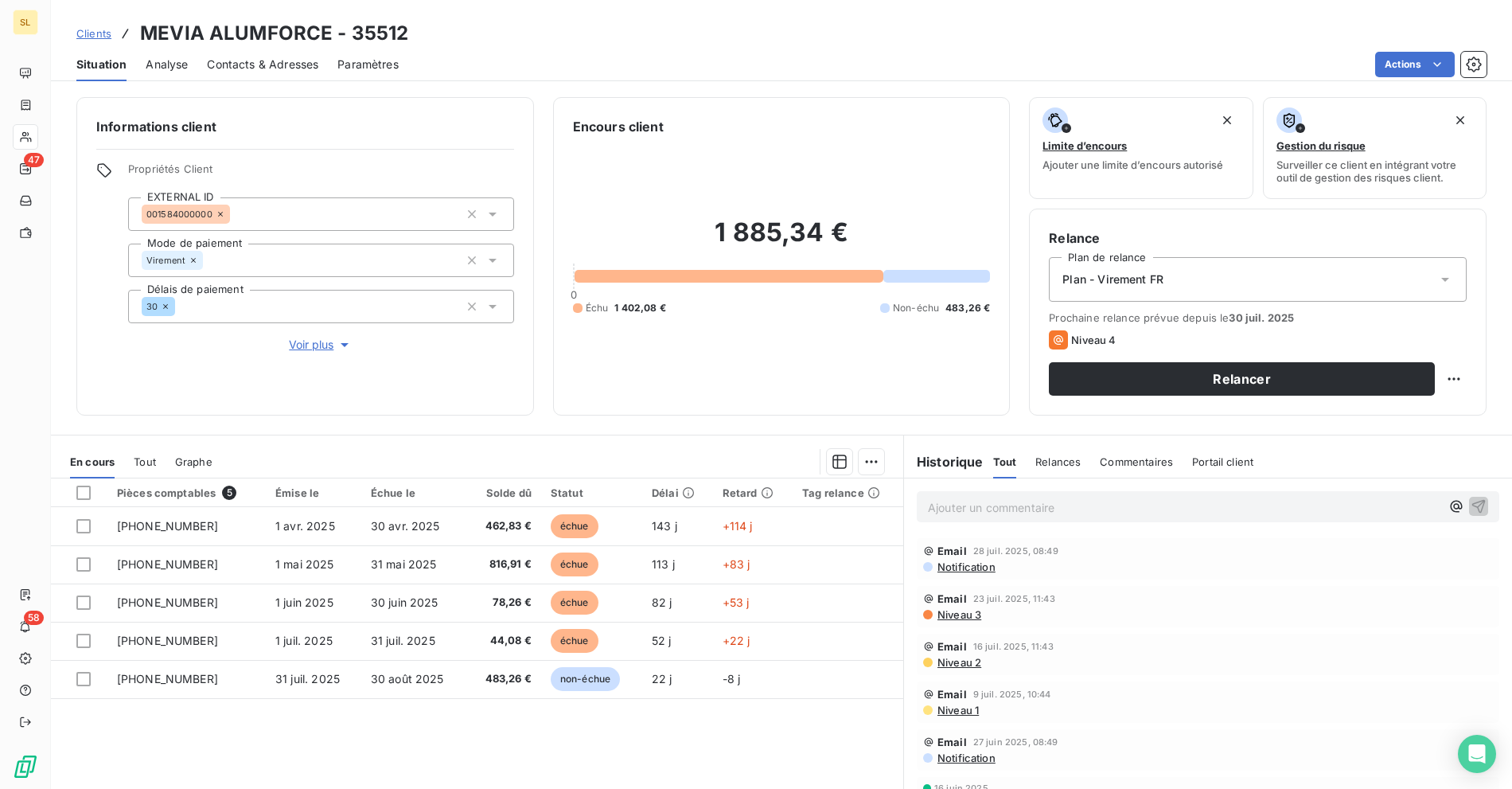
click at [957, 615] on span "Niveau 3" at bounding box center [958, 614] width 45 height 13
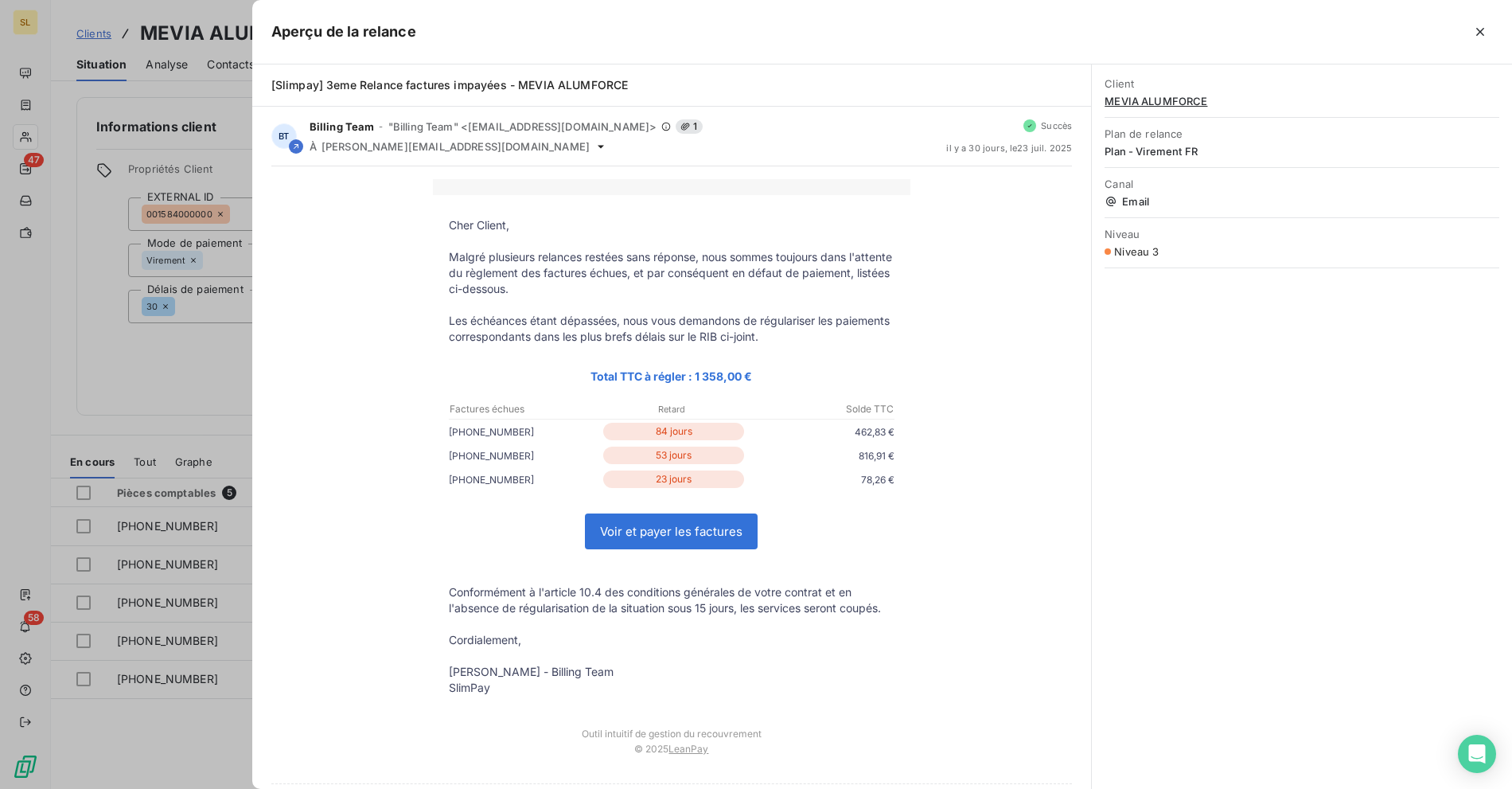
click at [163, 363] on div at bounding box center [756, 394] width 1512 height 789
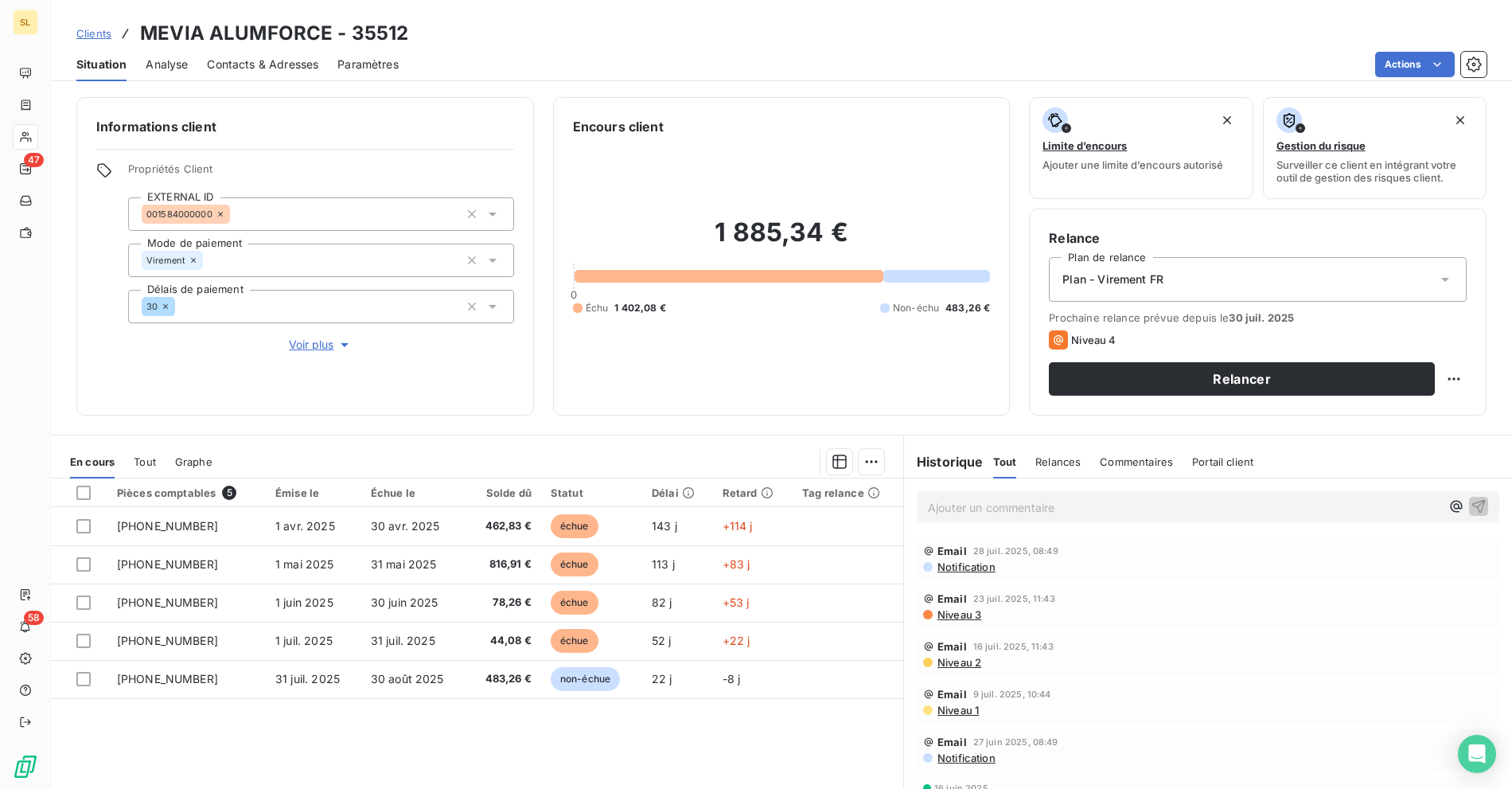
click at [949, 603] on span "Email" at bounding box center [952, 598] width 30 height 13
click at [945, 615] on span "Niveau 3" at bounding box center [958, 614] width 45 height 13
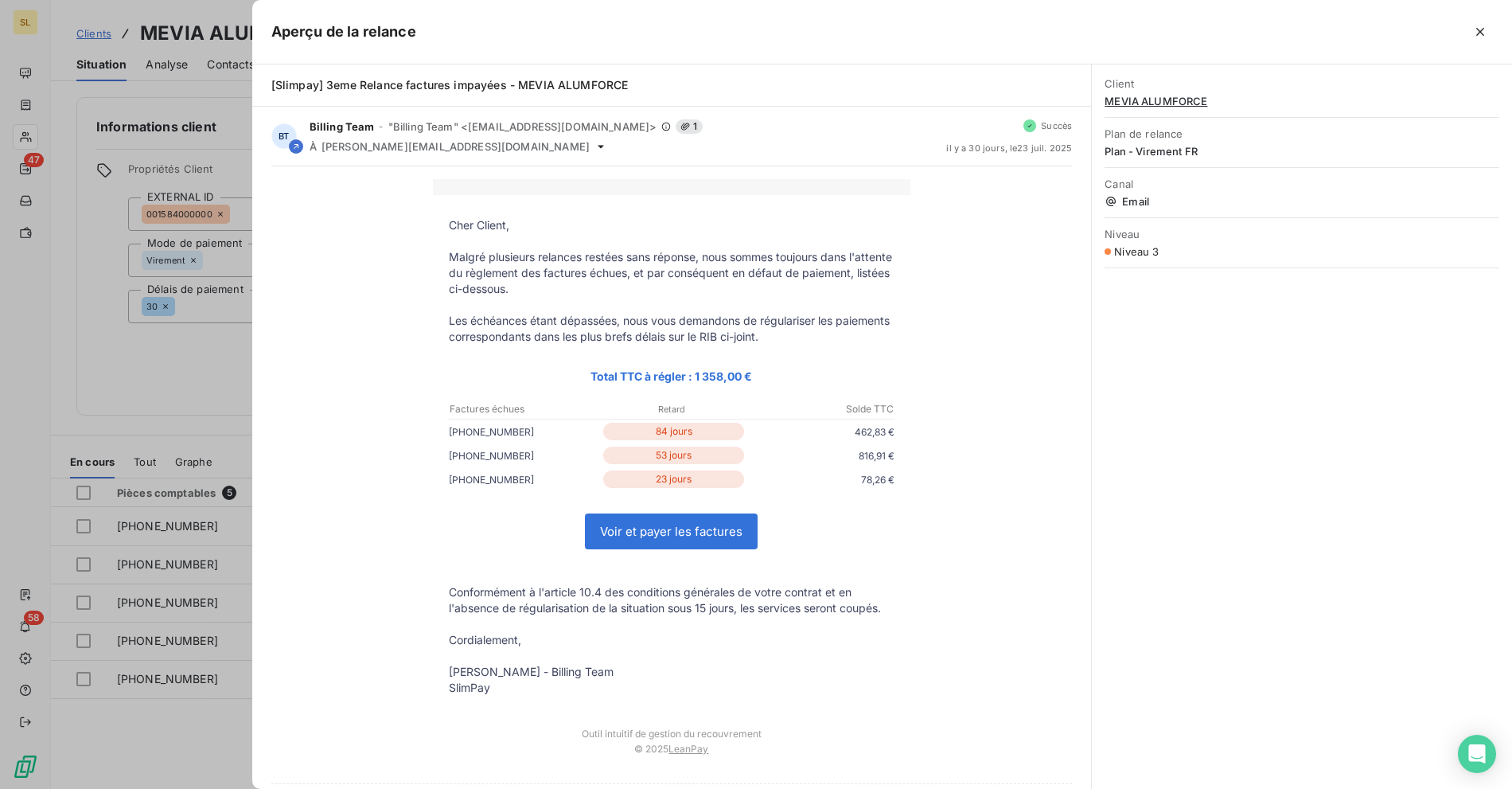
click at [184, 350] on div at bounding box center [756, 394] width 1512 height 789
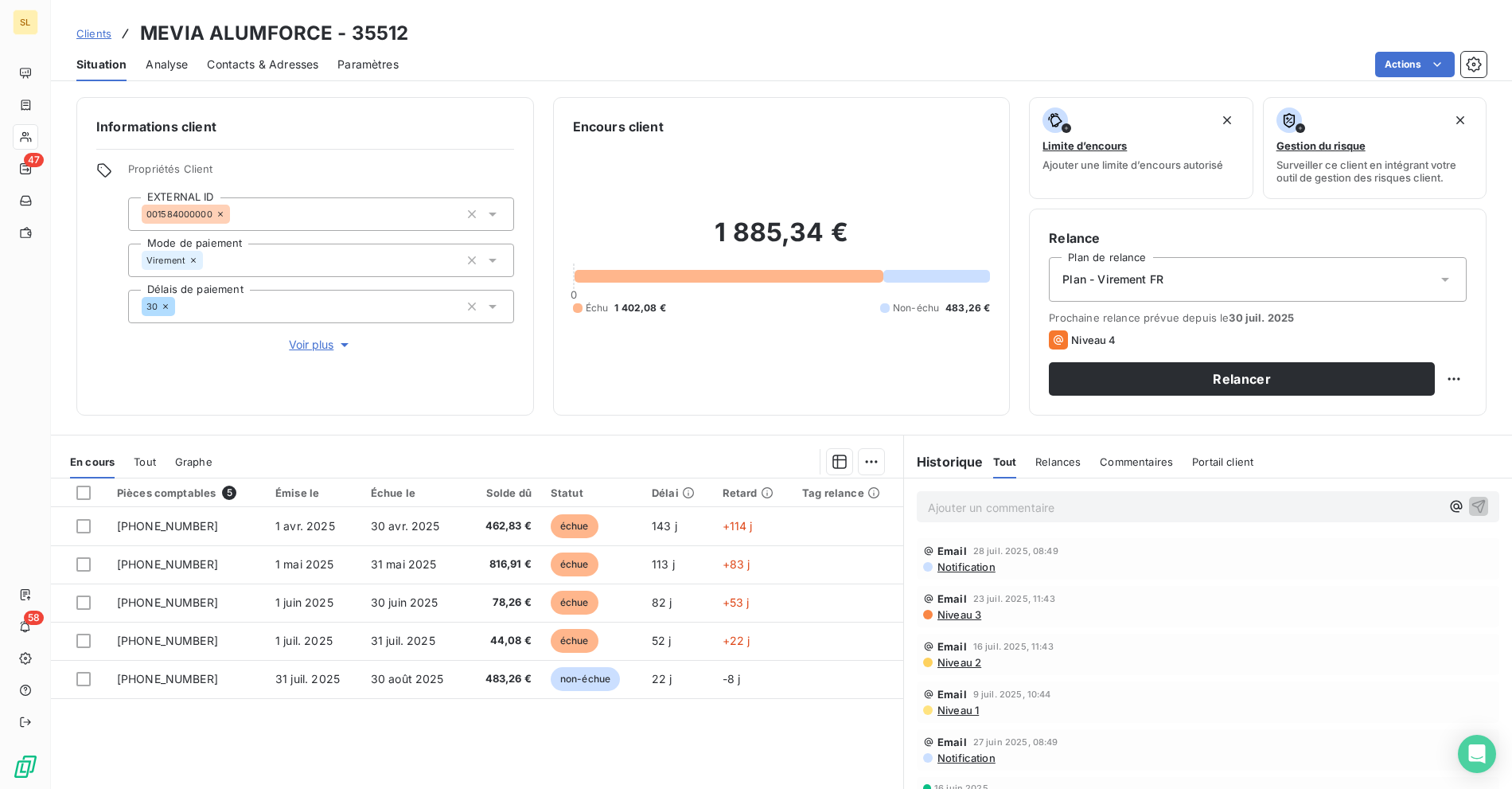
click at [437, 43] on div "Clients MEVIA ALUMFORCE - 35512" at bounding box center [781, 33] width 1461 height 29
click at [92, 31] on span "Clients" at bounding box center [94, 33] width 35 height 13
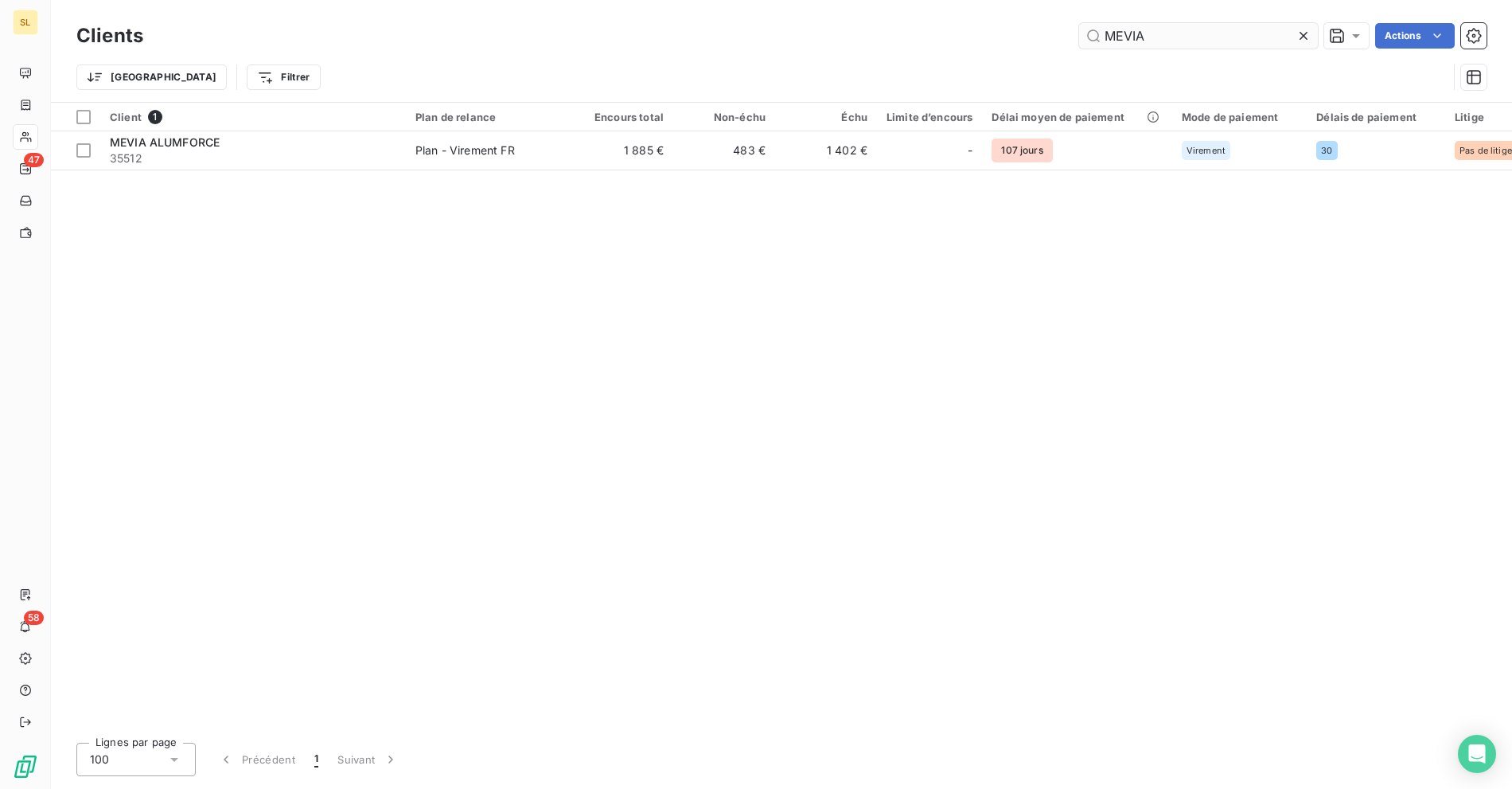
click at [1139, 35] on input "MEVIA" at bounding box center [1198, 36] width 239 height 26
type input "Body line"
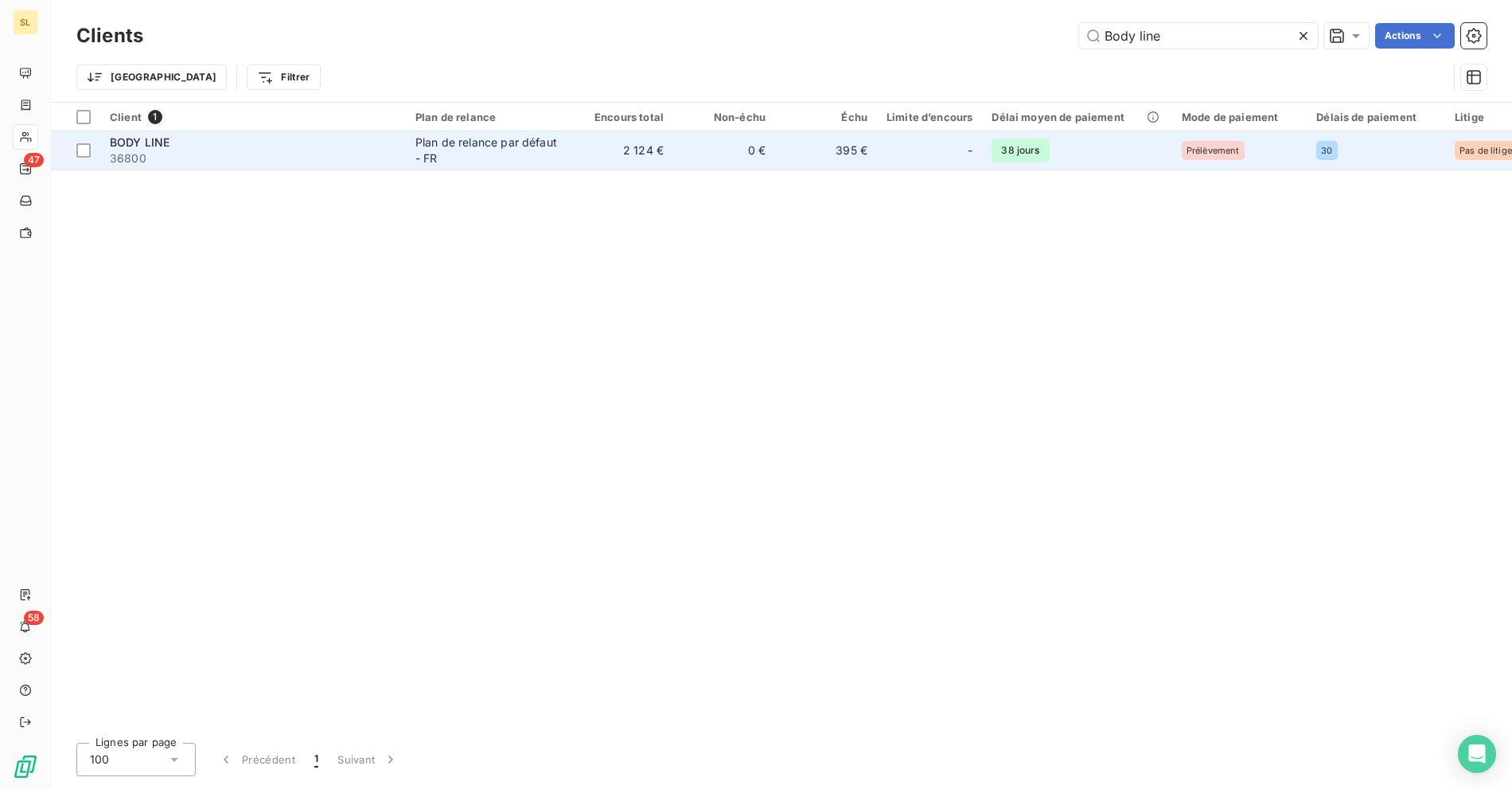
click at [337, 155] on span "36800" at bounding box center [253, 158] width 287 height 16
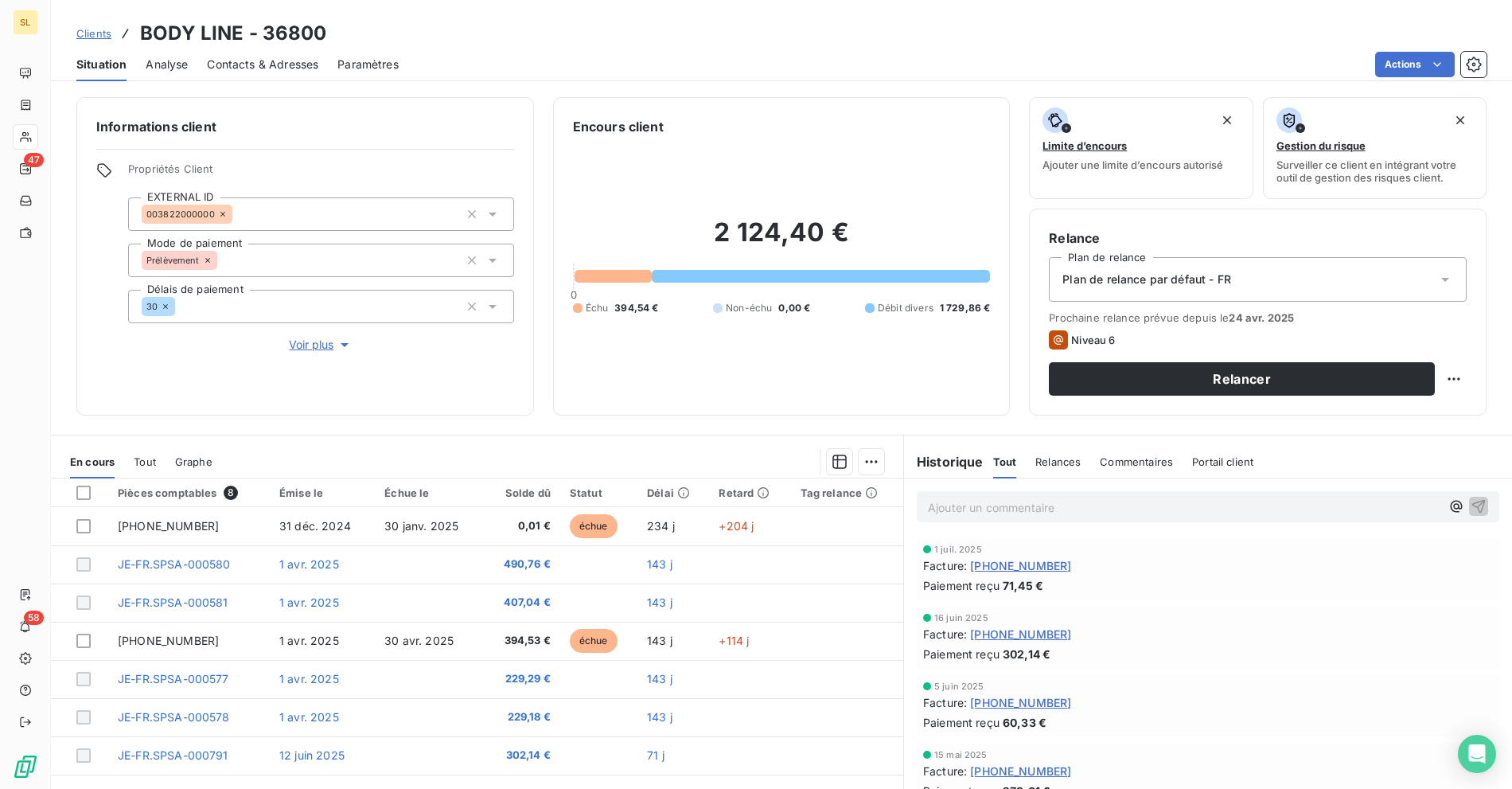
click at [558, 55] on div "Actions" at bounding box center [952, 65] width 1069 height 26
click at [595, 62] on div "Actions" at bounding box center [952, 65] width 1069 height 26
click at [403, 25] on div "Clients BODY LINE - 36800" at bounding box center [781, 33] width 1461 height 29
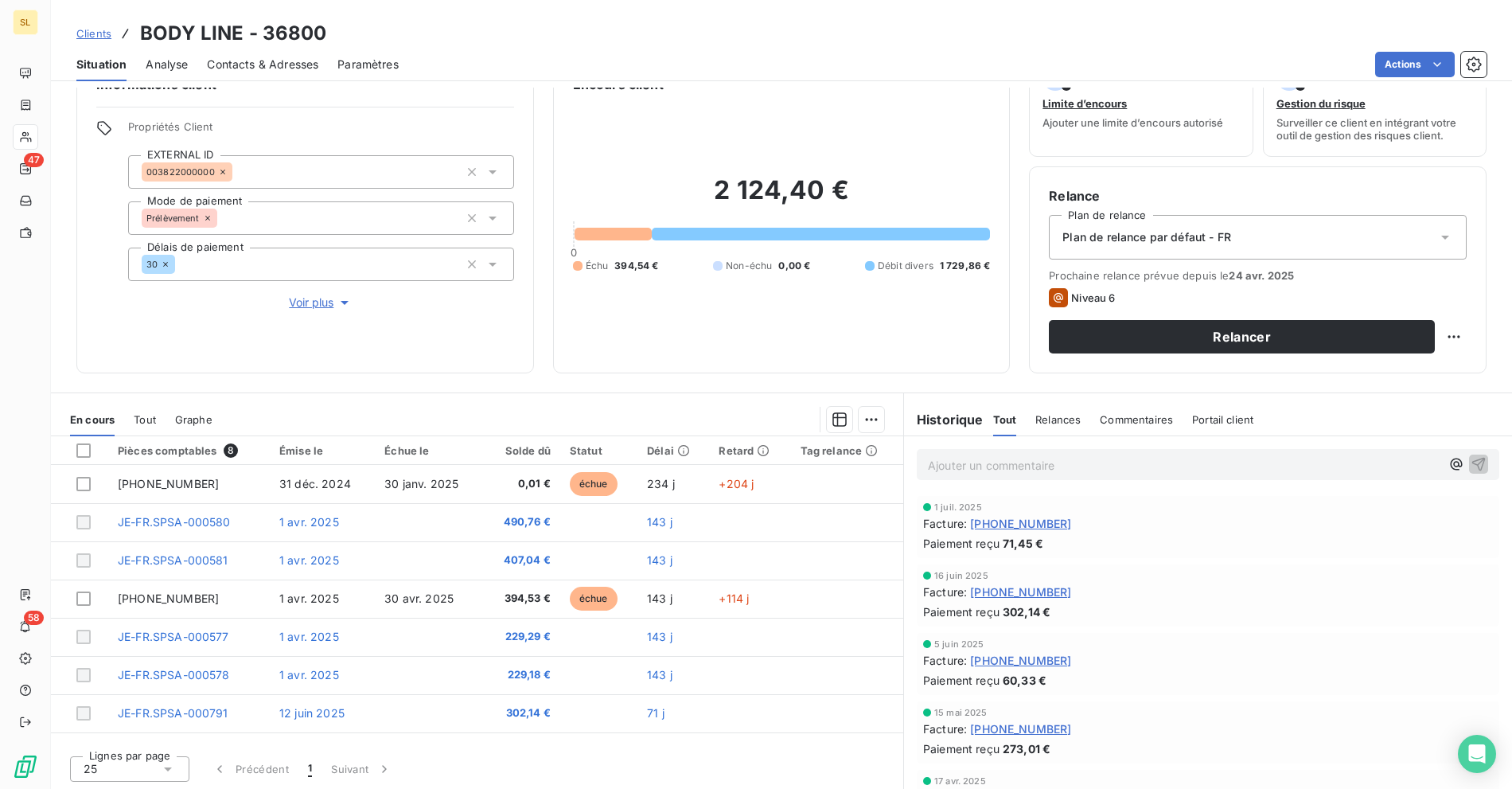
scroll to position [43, 0]
drag, startPoint x: 705, startPoint y: 186, endPoint x: 865, endPoint y: 185, distance: 160.0
click at [865, 185] on h2 "2 124,40 €" at bounding box center [781, 198] width 418 height 48
copy h2 "2 124,40 €"
